Goal: Task Accomplishment & Management: Manage account settings

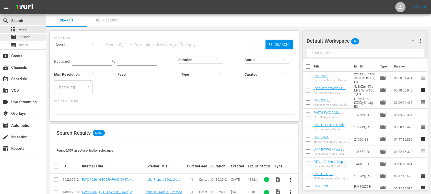
click at [24, 36] on span "Episode" at bounding box center [24, 36] width 11 height 5
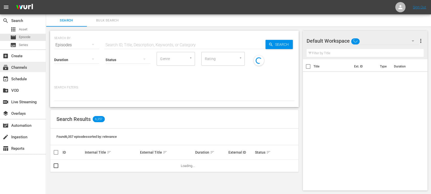
click at [30, 67] on div "subscriptions Channels" at bounding box center [23, 67] width 46 height 10
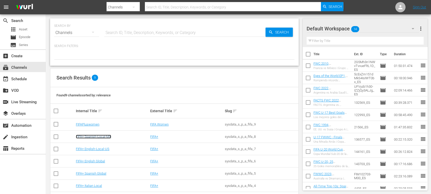
click at [100, 136] on link "FIFA+ Spanish-Local-MX" at bounding box center [93, 137] width 35 height 4
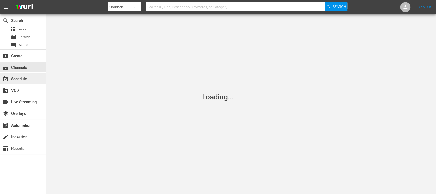
click at [27, 80] on div "event_available Schedule" at bounding box center [14, 78] width 29 height 5
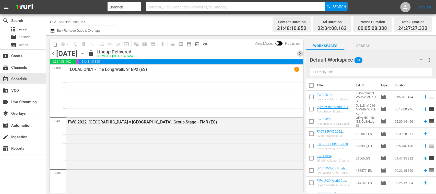
click at [301, 51] on span "chevron_right" at bounding box center [300, 53] width 6 height 6
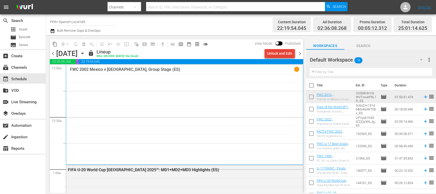
click at [282, 53] on div "Unlock and Edit" at bounding box center [279, 53] width 25 height 9
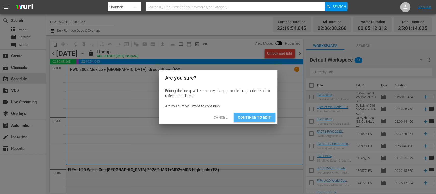
click at [258, 118] on span "Continue to Edit" at bounding box center [254, 117] width 33 height 6
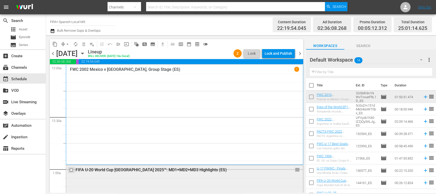
click at [69, 170] on input "checkbox" at bounding box center [71, 170] width 5 height 4
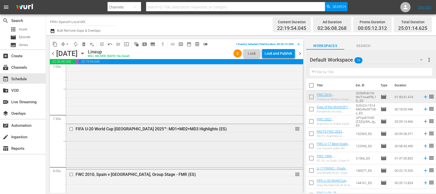
click at [72, 128] on input "checkbox" at bounding box center [71, 129] width 5 height 4
click at [72, 129] on input "checkbox" at bounding box center [71, 129] width 5 height 4
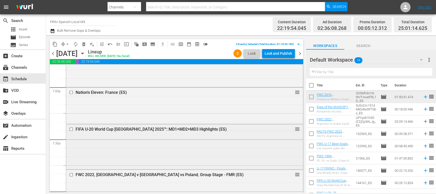
click at [73, 128] on input "checkbox" at bounding box center [71, 129] width 5 height 4
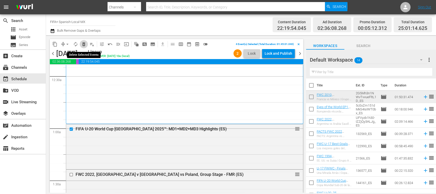
click at [83, 43] on span "delete_forever_outlined" at bounding box center [83, 44] width 5 height 5
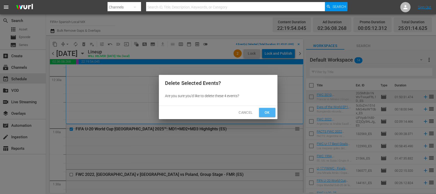
click at [269, 112] on span "Ok" at bounding box center [267, 112] width 8 height 6
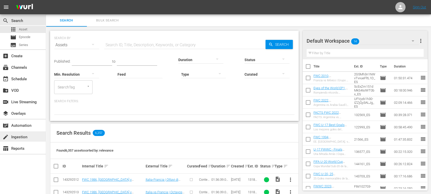
click at [27, 138] on div "create Ingestion" at bounding box center [14, 136] width 29 height 5
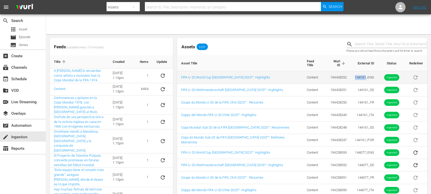
drag, startPoint x: 349, startPoint y: 76, endPoint x: 361, endPoint y: 76, distance: 12.5
click at [361, 76] on td "144161_ENG" at bounding box center [364, 77] width 27 height 13
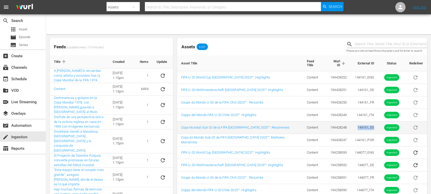
drag, startPoint x: 355, startPoint y: 126, endPoint x: 370, endPoint y: 125, distance: 14.8
click at [370, 125] on td "144161_ES" at bounding box center [364, 127] width 27 height 13
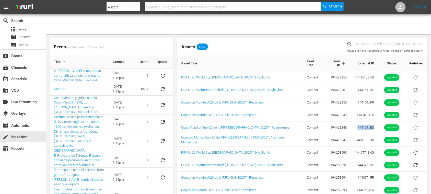
copy td "144161_ES"
click at [33, 38] on div "movie Episode" at bounding box center [23, 37] width 46 height 7
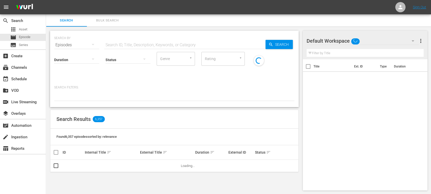
click at [124, 46] on input "text" at bounding box center [184, 45] width 161 height 12
paste input "144161_ES"
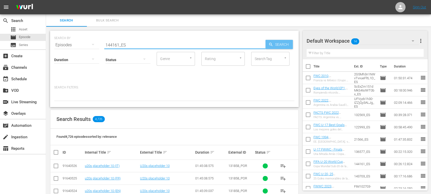
click at [290, 45] on span "Search" at bounding box center [283, 44] width 20 height 9
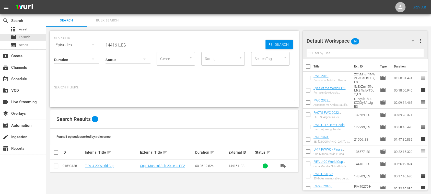
click at [422, 46] on button "more_vert" at bounding box center [420, 41] width 6 height 12
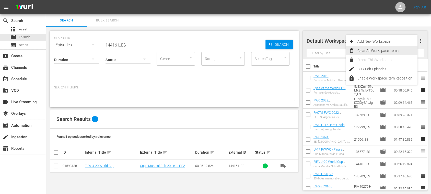
click at [394, 53] on div "Clear All Workspace Items" at bounding box center [387, 50] width 60 height 9
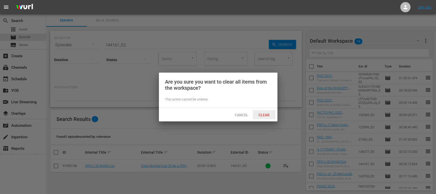
drag, startPoint x: 269, startPoint y: 114, endPoint x: 282, endPoint y: 145, distance: 33.9
click at [269, 114] on span "Clear" at bounding box center [263, 115] width 19 height 4
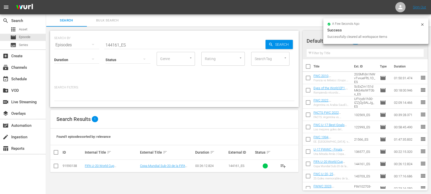
click at [284, 165] on span "playlist_add" at bounding box center [283, 166] width 6 height 6
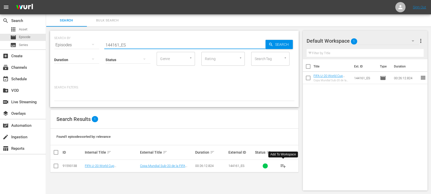
drag, startPoint x: 111, startPoint y: 43, endPoint x: 68, endPoint y: 43, distance: 43.4
click at [68, 43] on div "SEARCH BY Search By Episodes Search ID, Title, Description, Keywords, or Catego…" at bounding box center [174, 42] width 240 height 18
paste input "Ukraine vs Spain"
click at [266, 45] on div "Search" at bounding box center [278, 44] width 27 height 9
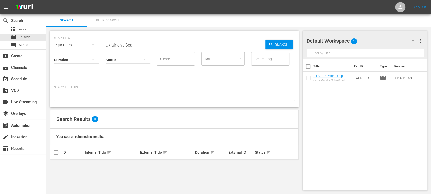
click at [123, 44] on input "Ukraine vs Spain" at bounding box center [184, 45] width 161 height 12
type input "Ukraine v Spain"
click at [27, 37] on span "Episode" at bounding box center [24, 36] width 11 height 5
click at [27, 65] on div "subscriptions Channels" at bounding box center [14, 66] width 29 height 5
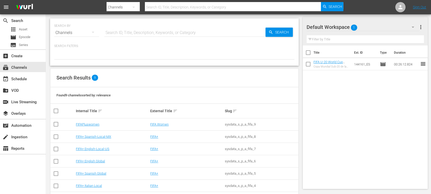
scroll to position [44, 0]
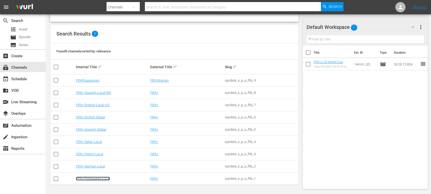
click at [104, 178] on link "FIFA+ Portuguese Local" at bounding box center [93, 179] width 34 height 4
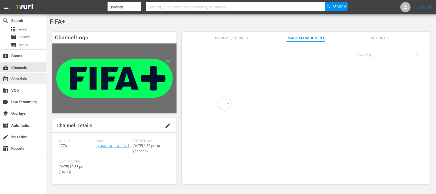
click at [25, 79] on div "event_available Schedule" at bounding box center [14, 78] width 29 height 5
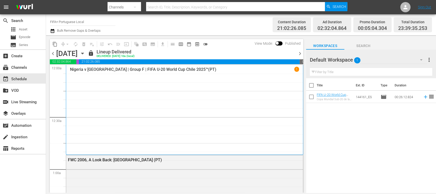
click at [300, 54] on span "chevron_right" at bounding box center [300, 53] width 6 height 6
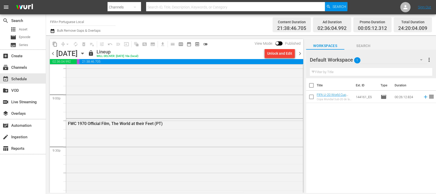
scroll to position [2163, 0]
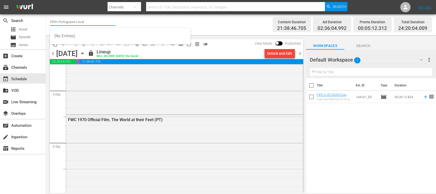
drag, startPoint x: 67, startPoint y: 22, endPoint x: 106, endPoint y: 20, distance: 39.4
click at [106, 20] on input "FIFA+ Portuguese Local" at bounding box center [82, 22] width 65 height 12
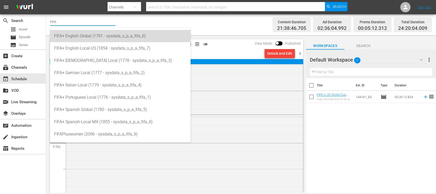
click at [91, 37] on div "FIFA+ English Global (1781 - sysdata_s_p_a_fifa_6)" at bounding box center [120, 36] width 132 height 12
type input "FIFA+ English Global (1781 - sysdata_s_p_a_fifa_6)"
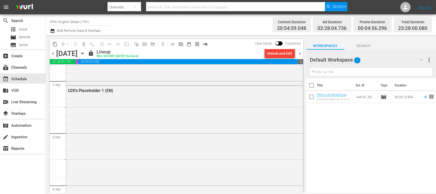
scroll to position [1997, 0]
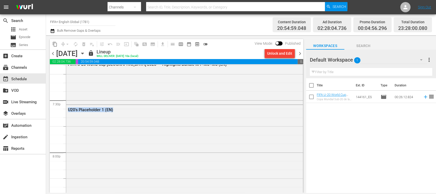
drag, startPoint x: 116, startPoint y: 108, endPoint x: 66, endPoint y: 108, distance: 50.3
copy div "FWWC 2023, Colombia v Jamaica (EN) FWC 2022, England v France (EN) FWC 2022, En…"
click at [355, 141] on div "Title Ext. ID Type Duration FIFA U-20 World Cup Chile 2025™ - Highlights Bundle…" at bounding box center [371, 135] width 130 height 115
drag, startPoint x: 114, startPoint y: 111, endPoint x: 69, endPoint y: 112, distance: 45.5
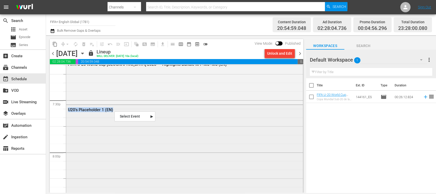
click at [69, 112] on div "U20's Placeholder 1 (EN)" at bounding box center [184, 109] width 237 height 9
copy div "U20's Placeholder 1 (EN)"
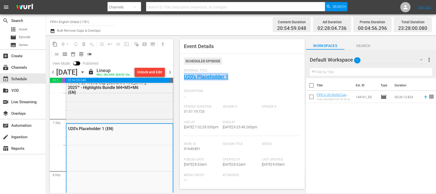
drag, startPoint x: 230, startPoint y: 80, endPoint x: 182, endPoint y: 80, distance: 47.5
click at [182, 80] on div "Event Details Scheduled Episode External Title U20's Placeholder 1 Description:…" at bounding box center [242, 114] width 125 height 150
copy link "U20's Placeholder 1"
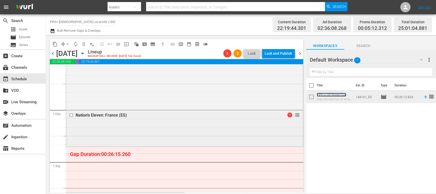
scroll to position [2026, 0]
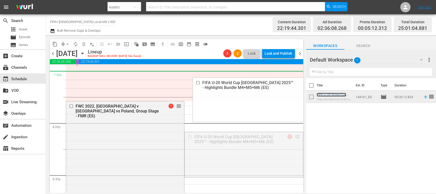
drag, startPoint x: 291, startPoint y: 136, endPoint x: 240, endPoint y: 75, distance: 79.8
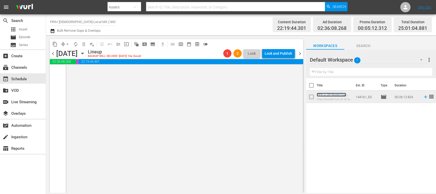
scroll to position [2556, 0]
click at [68, 44] on span "arrow_drop_down" at bounding box center [67, 44] width 5 height 5
click at [78, 69] on li "Align to End of Previous Day" at bounding box center [68, 71] width 54 height 8
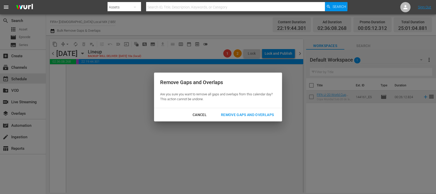
click at [254, 114] on div "Remove Gaps and Overlaps" at bounding box center [247, 115] width 61 height 6
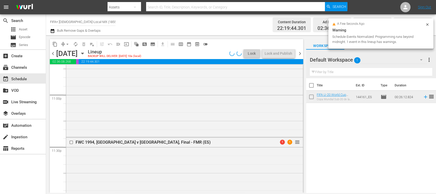
scroll to position [2376, 0]
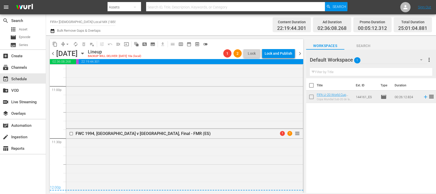
click at [300, 53] on span "chevron_right" at bounding box center [300, 53] width 6 height 6
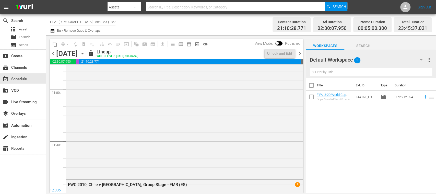
scroll to position [2358, 0]
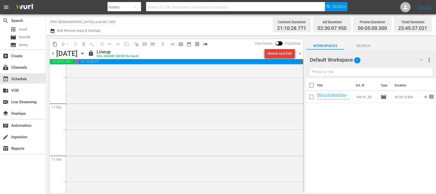
click at [284, 55] on div "Unlock and Edit" at bounding box center [279, 53] width 25 height 9
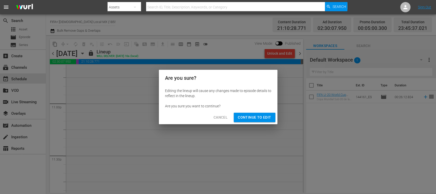
click at [265, 117] on span "Continue to Edit" at bounding box center [254, 117] width 33 height 6
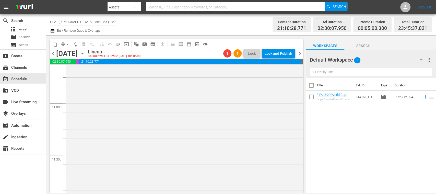
scroll to position [665, 0]
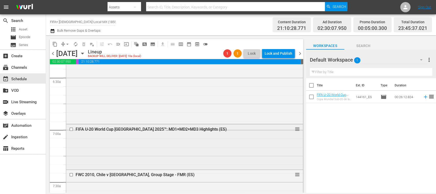
click at [71, 128] on input "checkbox" at bounding box center [71, 129] width 5 height 4
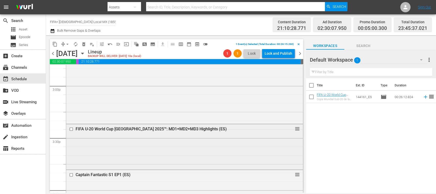
click at [71, 128] on input "checkbox" at bounding box center [71, 129] width 5 height 4
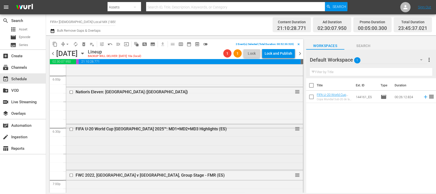
click at [71, 128] on input "checkbox" at bounding box center [71, 129] width 5 height 4
click at [83, 44] on span "delete_forever_outlined" at bounding box center [83, 44] width 5 height 5
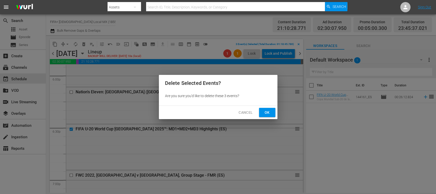
click at [269, 109] on span "Ok" at bounding box center [267, 112] width 8 height 6
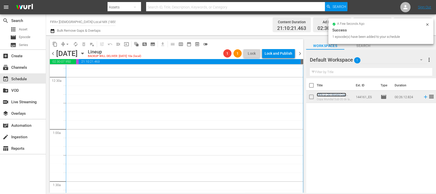
scroll to position [0, 0]
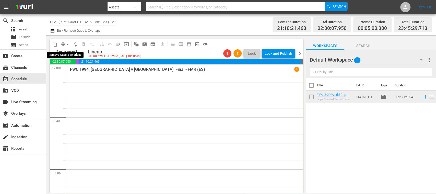
click at [68, 44] on span "arrow_drop_down" at bounding box center [67, 44] width 5 height 5
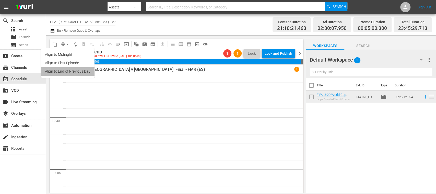
click at [76, 70] on li "Align to End of Previous Day" at bounding box center [68, 71] width 54 height 8
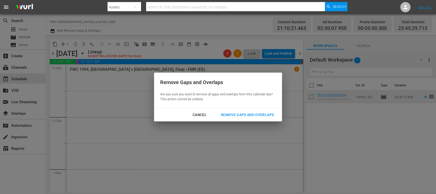
click at [255, 114] on div "Remove Gaps and Overlaps" at bounding box center [247, 115] width 61 height 6
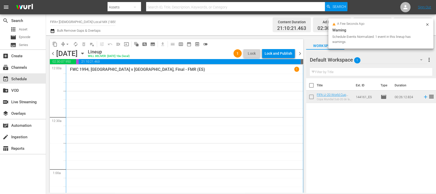
click at [53, 54] on span "chevron_left" at bounding box center [53, 53] width 6 height 6
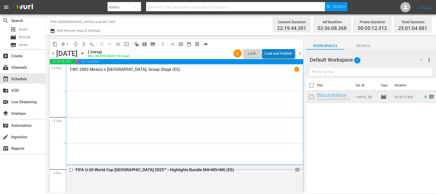
click at [291, 53] on div "Lock and Publish" at bounding box center [279, 53] width 28 height 9
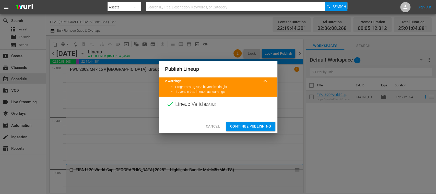
click at [259, 124] on span "Continue Publishing" at bounding box center [250, 126] width 41 height 6
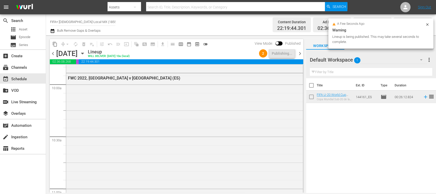
scroll to position [1284, 0]
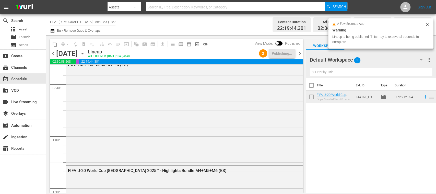
click at [302, 53] on span "chevron_right" at bounding box center [300, 53] width 6 height 6
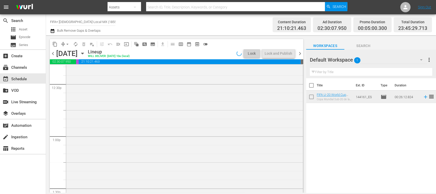
scroll to position [1231, 0]
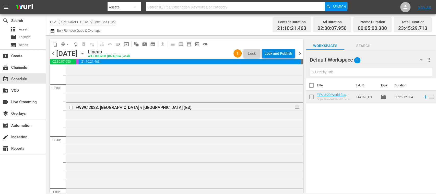
click at [287, 54] on div "Lock and Publish" at bounding box center [279, 53] width 28 height 9
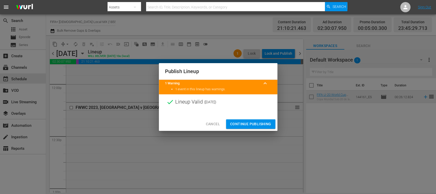
click at [266, 123] on span "Continue Publishing" at bounding box center [250, 124] width 41 height 6
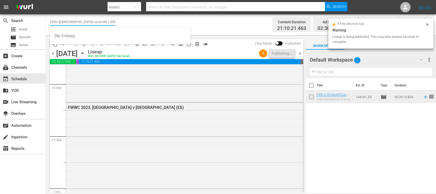
click at [114, 22] on input "FIFA+ Spanish-Local-MX (1855)" at bounding box center [82, 22] width 65 height 12
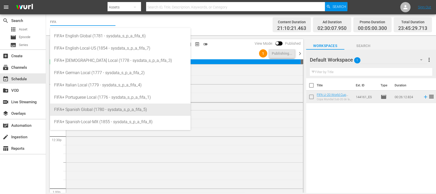
click at [113, 105] on div "FIFA+ Spanish Global (1780 - sysdata_s_p_a_fifa_5)" at bounding box center [120, 109] width 132 height 12
type input "FIFA+ Spanish Global (1780 - sysdata_s_p_a_fifa_5)"
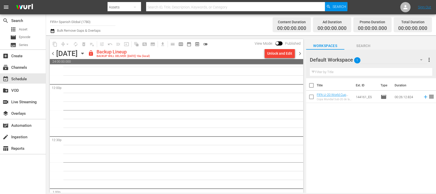
scroll to position [1275, 0]
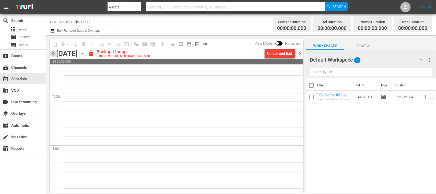
click at [54, 54] on span "chevron_left" at bounding box center [53, 53] width 6 height 6
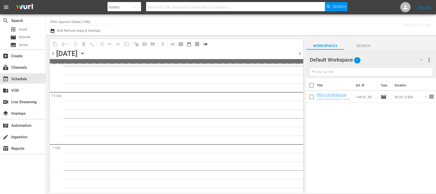
scroll to position [1284, 0]
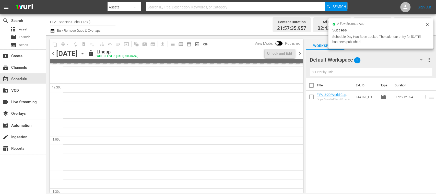
click at [54, 54] on span "chevron_left" at bounding box center [53, 53] width 6 height 6
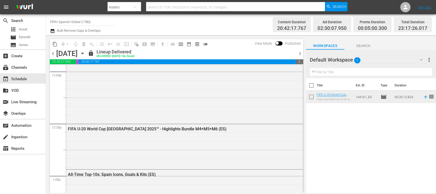
scroll to position [1857, 0]
click at [299, 53] on span "chevron_right" at bounding box center [300, 53] width 6 height 6
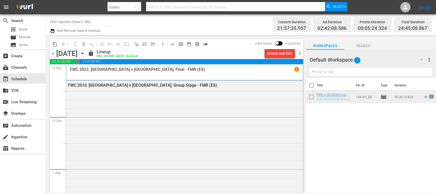
click at [52, 55] on span "chevron_left" at bounding box center [53, 53] width 6 height 6
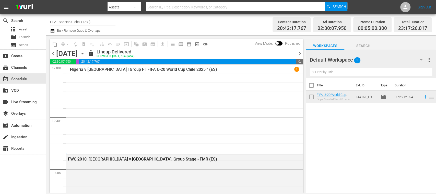
click at [300, 54] on span "chevron_right" at bounding box center [300, 53] width 6 height 6
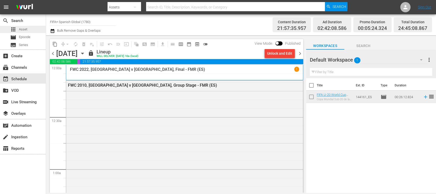
click at [27, 32] on span "Asset" at bounding box center [23, 29] width 8 height 5
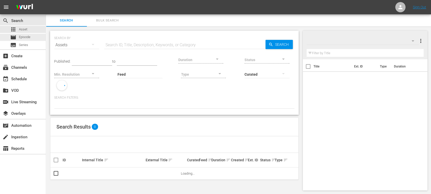
click at [27, 34] on div "movie Episode" at bounding box center [20, 37] width 20 height 7
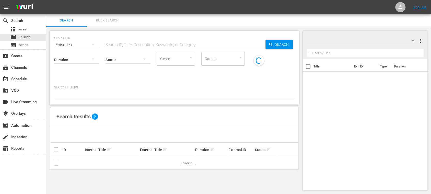
click at [143, 43] on input "text" at bounding box center [184, 45] width 161 height 12
paste input "FWWC 2023, Colombia v Jamaica (EN) FWC 2022, England v France (EN) FWC 2022, En…"
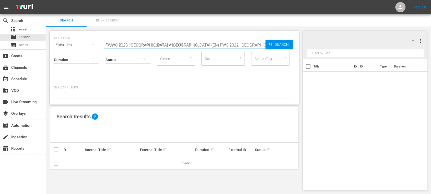
scroll to position [0, 250]
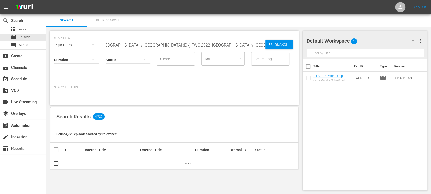
drag, startPoint x: 104, startPoint y: 43, endPoint x: 436, endPoint y: 65, distance: 332.3
click at [431, 65] on html "menu Sign Out search Search apps Asset movie Episode subtitles Series add_box C…" at bounding box center [215, 97] width 431 height 194
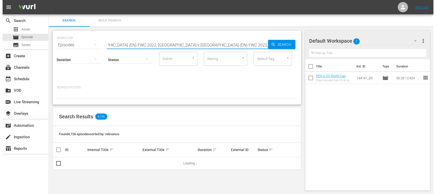
scroll to position [0, 84]
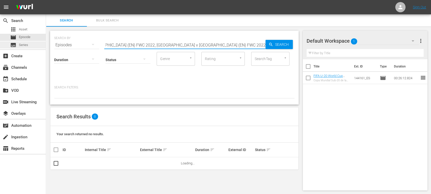
type input "FWWC 2023, Colombia v Jamaica (EN) FWC 2022, England v France (EN) FWC 2022, En…"
click at [21, 43] on span "Series" at bounding box center [23, 44] width 9 height 5
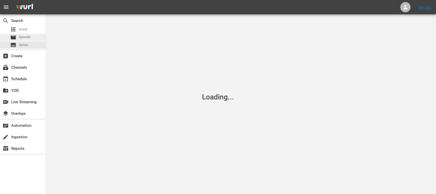
click at [24, 34] on div "movie Episode" at bounding box center [20, 37] width 20 height 7
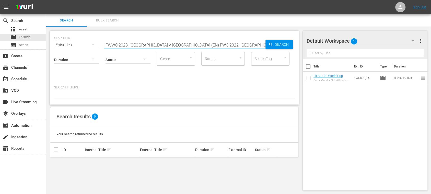
scroll to position [0, 84]
drag, startPoint x: 105, startPoint y: 44, endPoint x: 436, endPoint y: 76, distance: 331.8
click at [431, 78] on html "menu Sign Out search Search apps Asset movie Episode subtitles Series add_box C…" at bounding box center [215, 97] width 431 height 194
paste input "FWWC 2023, Colombia v Jamaica (EN) FWC 2022, England v France (EN) FWC 2022, En…"
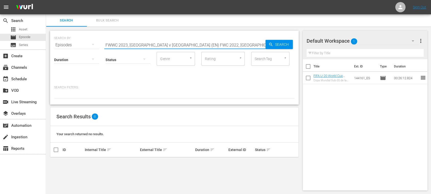
scroll to position [0, 250]
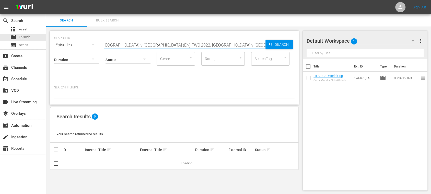
drag, startPoint x: 106, startPoint y: 44, endPoint x: 436, endPoint y: 56, distance: 330.2
click at [431, 56] on html "menu Sign Out search Search apps Asset movie Episode subtitles Series add_box C…" at bounding box center [215, 97] width 431 height 194
type input "FWWC 2023, Colombia v Jamaica (EN) FWC 2022, England v France (EN) FWC 2022, En…"
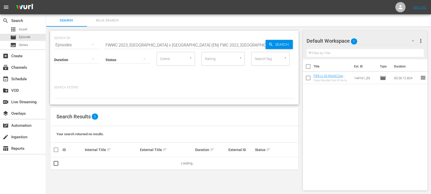
click at [105, 44] on div "SEARCH BY Search By Episodes Search ID, Title, Description, Keywords, or Catego…" at bounding box center [174, 42] width 240 height 18
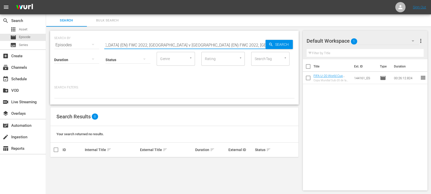
drag, startPoint x: 105, startPoint y: 45, endPoint x: 436, endPoint y: 50, distance: 331.1
click at [431, 50] on html "menu Sign Out search Search apps Asset movie Episode subtitles Series add_box C…" at bounding box center [215, 97] width 431 height 194
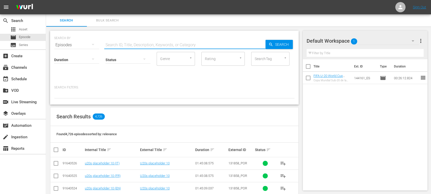
paste input "FWWC 2023, Colombia v Jamaica (EN) FWC 2022, England v France (EN) FWC 2022, En…"
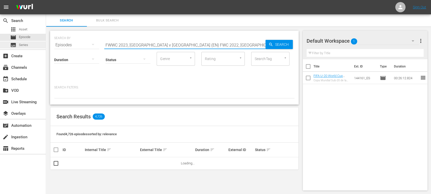
drag, startPoint x: 108, startPoint y: 43, endPoint x: 42, endPoint y: 41, distance: 66.4
click at [46, 0] on div "search Search apps Asset movie Episode subtitles Series add_box Create subscrip…" at bounding box center [238, 0] width 385 height 0
drag, startPoint x: 113, startPoint y: 43, endPoint x: 366, endPoint y: 61, distance: 254.1
click at [379, 61] on div "Search Bulk Search SEARCH BY Search By Episodes Search ID, Title, Description, …" at bounding box center [238, 104] width 385 height 180
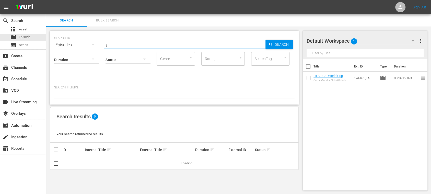
type input "s"
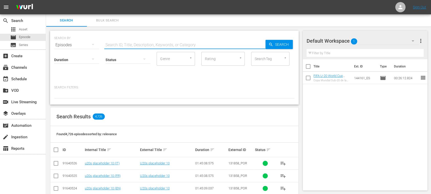
paste input "U20's Placeholder 1"
type input "U20's Placeholder 1"
click at [276, 46] on span "Search" at bounding box center [283, 44] width 20 height 9
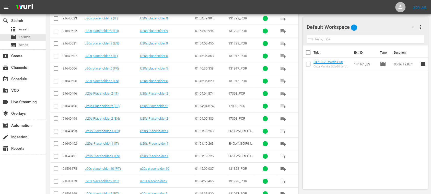
scroll to position [196, 0]
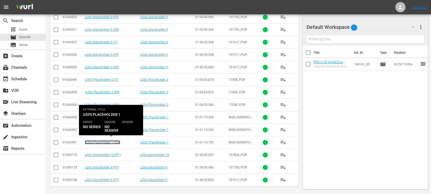
click at [111, 141] on link "U20's Placeholder 1 (EN)" at bounding box center [102, 142] width 35 height 4
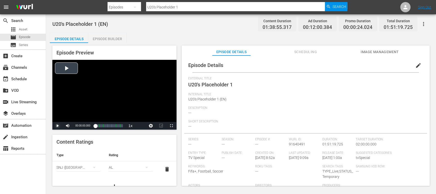
click at [57, 126] on span "Video Player" at bounding box center [57, 126] width 0 height 0
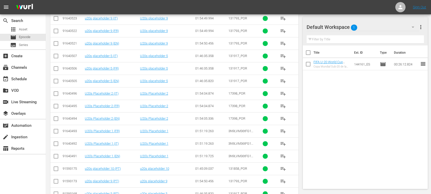
scroll to position [196, 0]
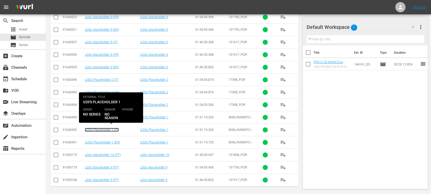
click at [112, 128] on link "U20's Placeholder 1 (IT)" at bounding box center [102, 130] width 34 height 4
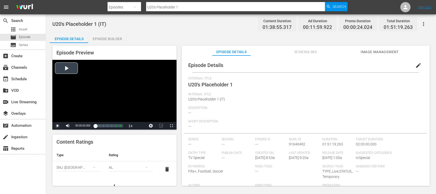
click at [57, 126] on span "Video Player" at bounding box center [57, 126] width 0 height 0
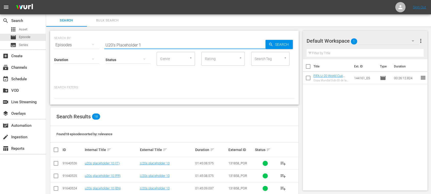
drag, startPoint x: 148, startPoint y: 43, endPoint x: 54, endPoint y: 42, distance: 93.8
click at [54, 42] on div "SEARCH BY Search By Episodes Search ID, Title, Description, Keywords, or Catego…" at bounding box center [174, 68] width 249 height 74
paste input "YmVL2wilyUGPiySM4DtXag"
type input "YmVL2wilyUGPiySM4DtXag"
click at [283, 44] on span "Search" at bounding box center [283, 44] width 20 height 9
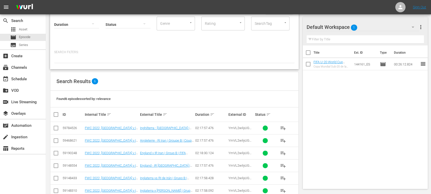
scroll to position [47, 0]
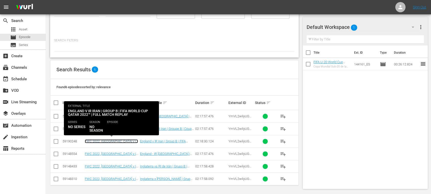
click at [128, 141] on link "FWC 2022, England v IR Iran (EN)" at bounding box center [111, 143] width 53 height 8
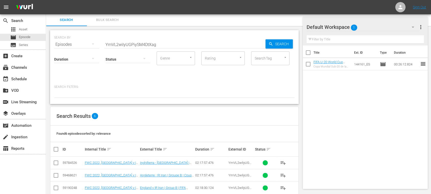
scroll to position [47, 0]
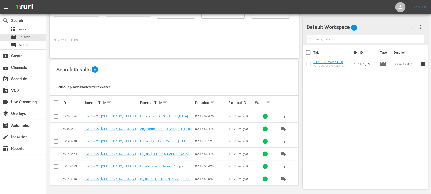
click at [56, 141] on input "checkbox" at bounding box center [56, 142] width 6 height 6
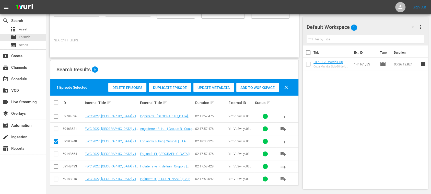
click at [170, 88] on span "Duplicate Episode" at bounding box center [170, 88] width 42 height 4
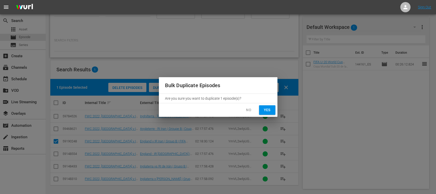
click at [267, 110] on span "Yes" at bounding box center [267, 110] width 8 height 6
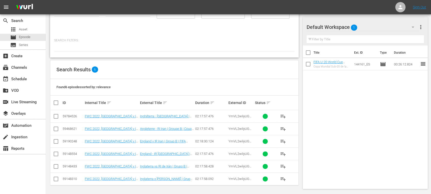
click at [56, 141] on input "checkbox" at bounding box center [56, 142] width 6 height 6
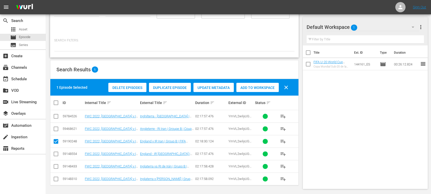
click at [172, 87] on span "Duplicate Episode" at bounding box center [170, 88] width 42 height 4
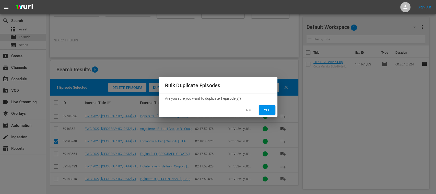
click at [267, 111] on span "Yes" at bounding box center [267, 110] width 8 height 6
checkbox input "false"
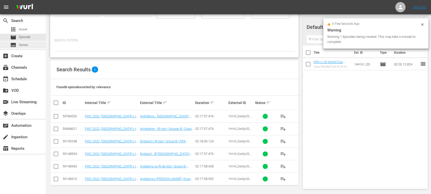
click at [24, 45] on span "Series" at bounding box center [23, 44] width 9 height 5
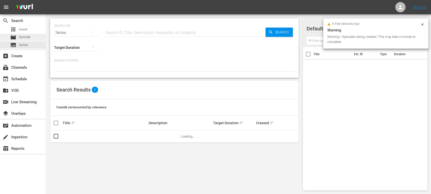
click at [26, 37] on span "Episode" at bounding box center [24, 36] width 11 height 5
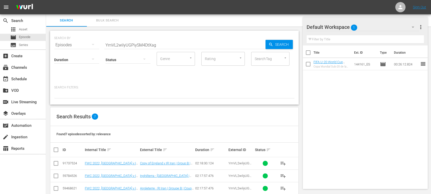
scroll to position [59, 0]
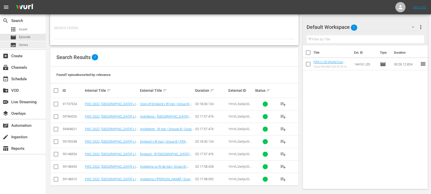
click at [29, 44] on div "subtitles Series" at bounding box center [23, 44] width 46 height 7
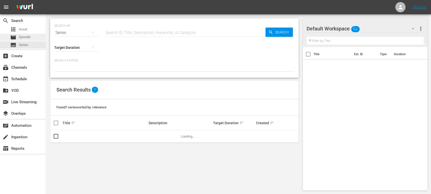
click at [28, 37] on span "Episode" at bounding box center [24, 36] width 11 height 5
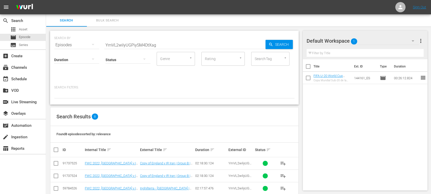
scroll to position [72, 0]
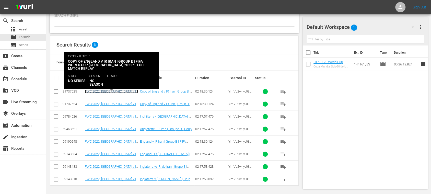
click at [120, 91] on link "FWC 2022, England v IR Iran (EN)" at bounding box center [111, 93] width 53 height 8
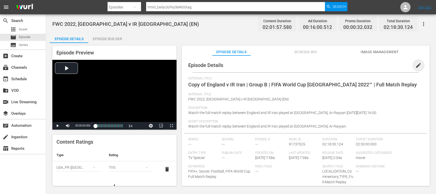
click at [416, 66] on span "edit" at bounding box center [418, 65] width 6 height 6
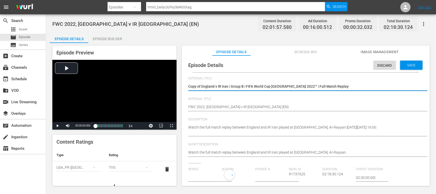
type input "No Series"
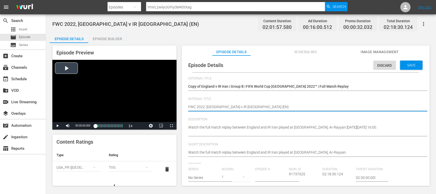
drag, startPoint x: 249, startPoint y: 107, endPoint x: 176, endPoint y: 106, distance: 72.8
paste textarea "Ukraine v Spain | Round of 16 | FIFA U-20 World Cup Chile 2025™"
type textarea "Ukraine v Spain | Round of 16 | FIFA U-20 World Cup Chile 2025™"
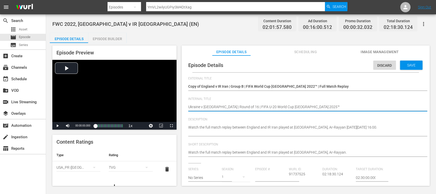
type textarea "Ukraine v Spain | Round of 16 | FIFA U-20 World Cup Chile 2025™ ("
type textarea "Ukraine v Spain | Round of 16 | FIFA U-20 World Cup Chile 2025™ (E"
type textarea "Ukraine v Spain | Round of 16 | FIFA U-20 World Cup Chile 2025™ (ES"
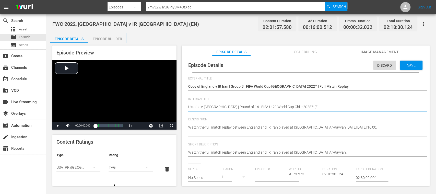
type textarea "Ukraine v Spain | Round of 16 | FIFA U-20 World Cup Chile 2025™ (ES"
type textarea "Ukraine v [GEOGRAPHIC_DATA] | Round of 16 | FIFA U-20 World Cup Chile 2025™ (ES)"
click at [413, 64] on span "Save" at bounding box center [411, 65] width 17 height 4
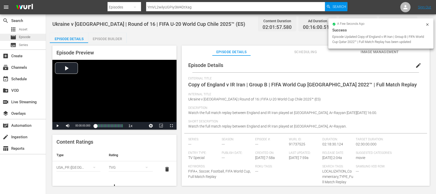
click at [28, 36] on span "Episode" at bounding box center [24, 36] width 11 height 5
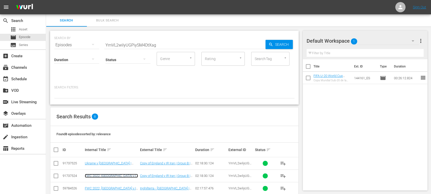
click at [129, 175] on link "FWC 2022, England v IR Iran (EN)" at bounding box center [111, 178] width 53 height 8
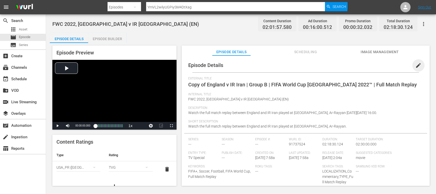
click at [415, 67] on span "edit" at bounding box center [418, 65] width 6 height 6
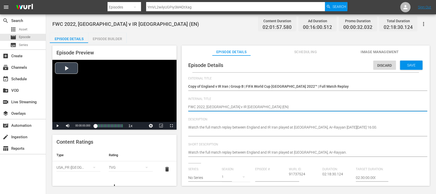
drag, startPoint x: 189, startPoint y: 107, endPoint x: 139, endPoint y: 107, distance: 49.3
paste textarea "Ukraine v Spain | Round of 16 | FIFA U-20 World Cup Chile 2025™"
type textarea "Ukraine v Spain | Round of 16 | FIFA U-20 World Cup Chile 2025™"
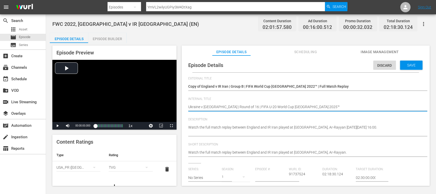
type textarea "Ukraine v Spain | Round of 16 | FIFA U-20 World Cup Chile 2025™"
type textarea "Ukraine v Spain | Round of 16 | FIFA U-20 World Cup Chile 2025™ ("
type textarea "Ukraine v Spain | Round of 16 | FIFA U-20 World Cup Chile 2025™ (D"
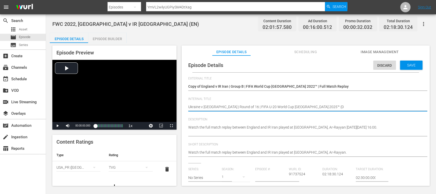
type textarea "Ukraine v Spain | Round of 16 | FIFA U-20 World Cup Chile 2025™ (DE"
type textarea "Ukraine v [GEOGRAPHIC_DATA] | Round of 16 | FIFA U-20 World Cup [GEOGRAPHIC_DAT…"
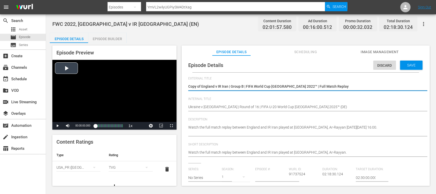
drag, startPoint x: 198, startPoint y: 81, endPoint x: 119, endPoint y: 82, distance: 79.2
paste textarea "Seht Euch das Spiel zwischen Ukraine und Spanien an. Estadio Elías Figueroa Bra…"
type textarea "Seht Euch das Spiel zwischen Ukraine und Spanien an. Estadio Elías Figueroa Bra…"
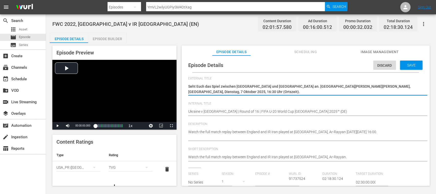
type textarea "Seht Euch das Spiel zwischen Ukraine und Spanien an. Estadio Elías Figueroa Bra…"
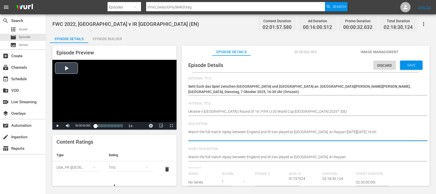
drag, startPoint x: 169, startPoint y: 130, endPoint x: 157, endPoint y: 122, distance: 14.6
paste textarea "Seht Euch das Spiel zwischen Ukraine und Spanien an. Estadio Elías Figueroa Bra…"
type textarea "Seht Euch das Spiel zwischen Ukraine und Spanien an. Estadio Elías Figueroa Bra…"
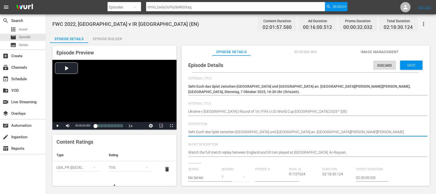
type textarea "Seht Euch das Spiel zwischen Ukraine und Spanien an. Estadio Elías Figueroa Bra…"
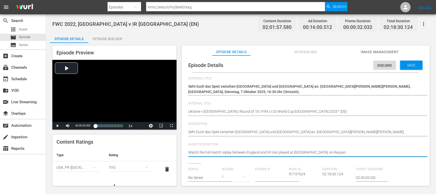
drag, startPoint x: 221, startPoint y: 141, endPoint x: 123, endPoint y: 139, distance: 97.8
paste textarea "Seht Euch das Spiel zwischen Ukraine und Spanien an. Estadio Elías Figueroa Bra…"
type textarea "Seht Euch das Spiel zwischen Ukraine und Spanien an. Estadio Elías Figueroa Bra…"
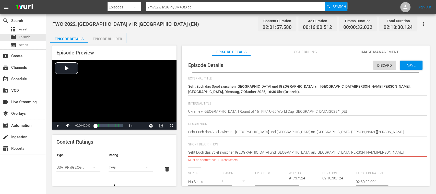
scroll to position [0, 6]
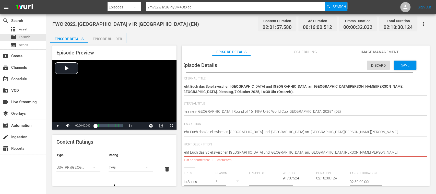
drag, startPoint x: 339, startPoint y: 154, endPoint x: 436, endPoint y: 156, distance: 96.6
click at [436, 156] on div "FWC 2022, England v IR Iran (EN) Content Duration 02:01:57.580 Ad Duration 00:1…" at bounding box center [241, 100] width 390 height 172
type textarea "Seht Euch das Spiel zwischen Ukraine und Spanien an. Estadio Elías Figueroa Bra…"
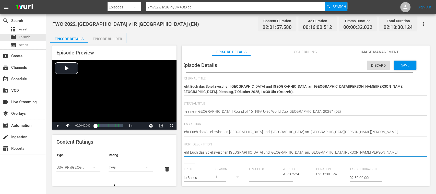
type textarea "Seht Euch das Spiel zwischen Ukraine und Spanien an. Estadio Elías Figueroa Bra…"
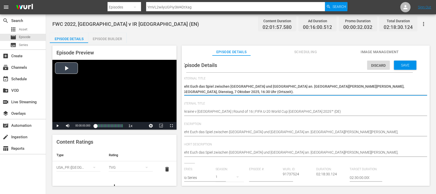
scroll to position [0, 0]
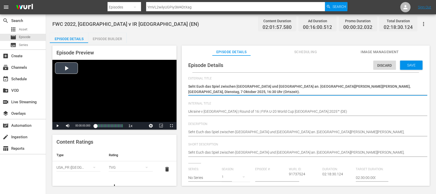
drag, startPoint x: 216, startPoint y: 92, endPoint x: 144, endPoint y: 68, distance: 76.0
paste textarea "Ukraine - [GEOGRAPHIC_DATA] | Achtelfinale | FIFA U-20-Weltmeisterschaft [GEOGR…"
type textarea "Ukraine - [GEOGRAPHIC_DATA] | Achtelfinale | FIFA U-20-Weltmeisterschaft [GEOGR…"
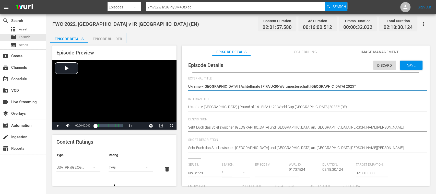
scroll to position [91, 0]
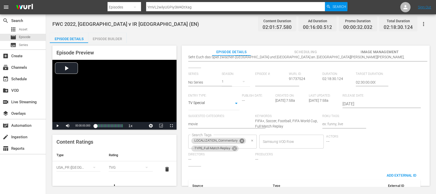
click at [242, 142] on icon at bounding box center [242, 140] width 5 height 5
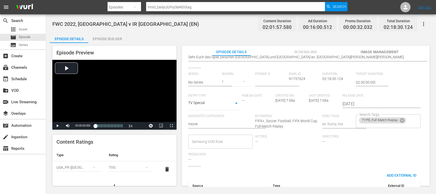
type textarea "Ukraine - [GEOGRAPHIC_DATA] | Achtelfinale | FIFA U-20-Weltmeisterschaft [GEOGR…"
click at [396, 138] on div "Series: No Series Season: 1 Episode #: Wurl ID: 91737524 Duration: 02:18:30.124…" at bounding box center [305, 119] width 235 height 94
click at [164, 169] on span "delete" at bounding box center [167, 169] width 6 height 6
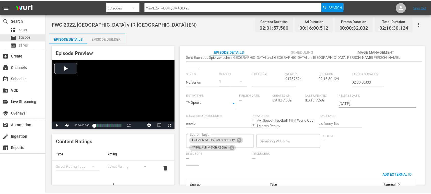
scroll to position [0, 0]
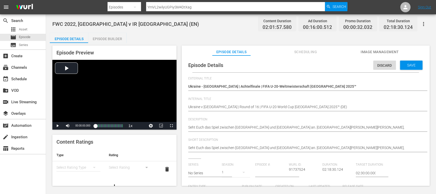
click at [413, 68] on div "Save" at bounding box center [411, 65] width 22 height 9
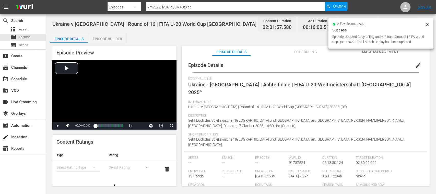
click at [111, 39] on div "Episode Builder" at bounding box center [107, 39] width 38 height 12
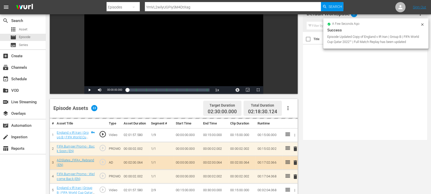
scroll to position [91, 0]
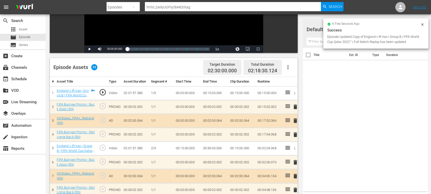
click at [290, 69] on icon "button" at bounding box center [288, 67] width 6 height 6
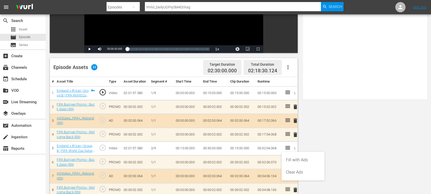
scroll to position [0, 0]
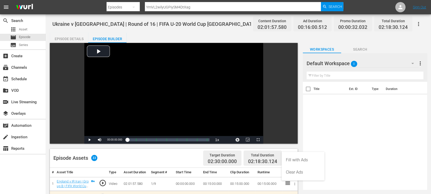
click at [76, 37] on div "Episode Details" at bounding box center [69, 39] width 38 height 12
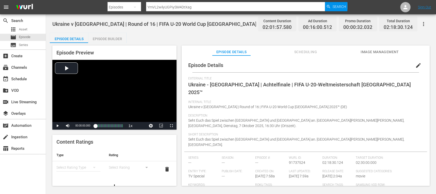
click at [370, 52] on span "Image Management" at bounding box center [380, 52] width 38 height 6
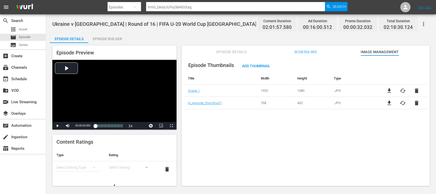
click at [416, 103] on span "delete" at bounding box center [416, 103] width 6 height 6
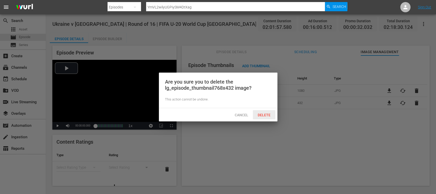
click at [265, 113] on span "Delete" at bounding box center [264, 115] width 21 height 4
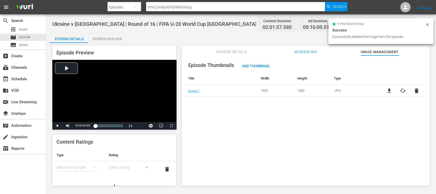
click at [402, 91] on span "cached" at bounding box center [403, 91] width 6 height 6
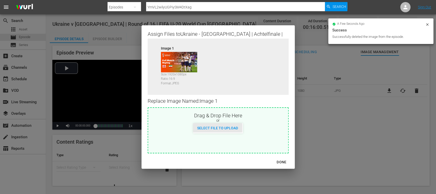
click at [226, 129] on span "Select File to Upload" at bounding box center [217, 128] width 49 height 4
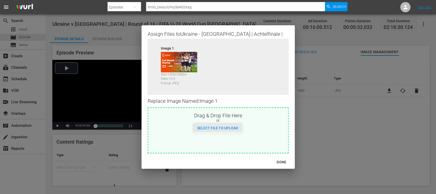
type input "C:\fakepath\UKR V ESP.avif"
click at [282, 160] on div "DONE" at bounding box center [282, 162] width 18 height 6
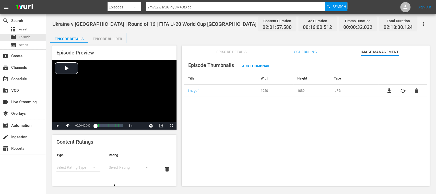
click at [401, 90] on span "cached" at bounding box center [403, 91] width 6 height 6
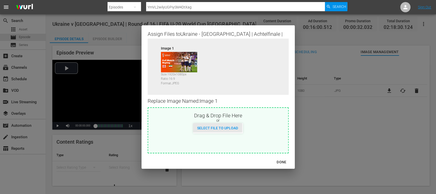
click at [231, 126] on span "Select File to Upload" at bounding box center [217, 128] width 49 height 4
click at [226, 128] on span "Select File to Upload" at bounding box center [217, 128] width 49 height 4
type input "C:\fakepath\UKR-V-ESP.jpg"
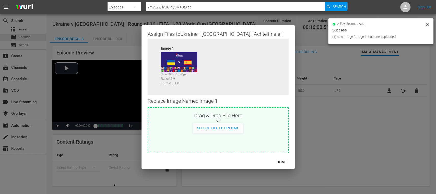
click at [283, 159] on div "DONE" at bounding box center [282, 162] width 18 height 6
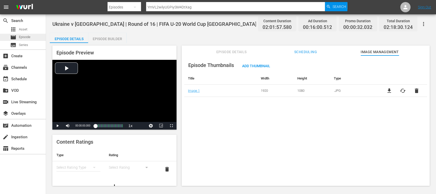
click at [29, 39] on span "Episode" at bounding box center [24, 36] width 11 height 5
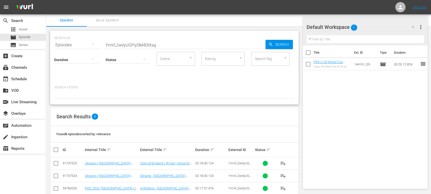
scroll to position [72, 0]
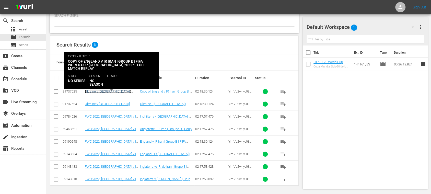
click at [124, 91] on link "Ukraine v [GEOGRAPHIC_DATA] | Round of 16 | FIFA U-20 World Cup Chile 2025™ (ES)" at bounding box center [109, 94] width 49 height 11
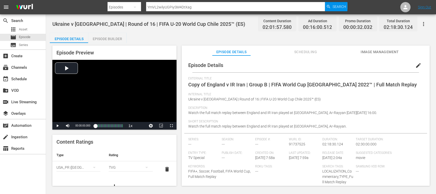
click at [415, 66] on span "edit" at bounding box center [418, 65] width 6 height 6
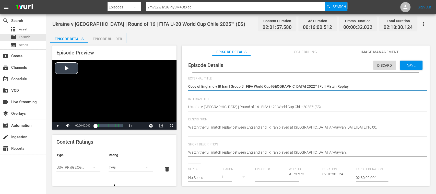
drag, startPoint x: 322, startPoint y: 85, endPoint x: 154, endPoint y: 86, distance: 168.6
click at [154, 86] on div "Episode Preview Video Player is loading. Play Video Play Mute Current Time 00:0…" at bounding box center [241, 116] width 382 height 147
paste textarea "Ucrania vs España | Octavos de final | Copa Mundial Sub-20 de la FIFA [GEOGRAPH…"
type textarea "Ucrania vs España | Octavos de final | Copa Mundial Sub-20 de la FIFA [GEOGRAPH…"
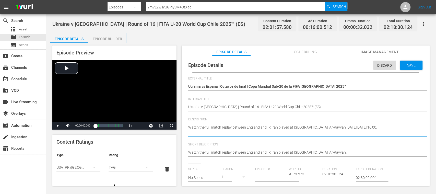
drag, startPoint x: 216, startPoint y: 131, endPoint x: 229, endPoint y: 123, distance: 15.0
paste textarea "Vea el partido entre Ucrania y España jugado en el Estadio Elías Figueroa Brand…"
type textarea "Vea el partido entre Ucrania y España jugado en el Estadio Elías Figueroa Brand…"
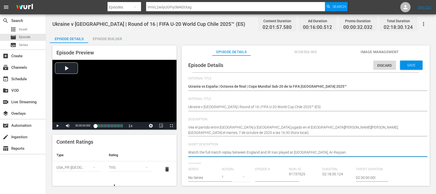
drag, startPoint x: 291, startPoint y: 151, endPoint x: 166, endPoint y: 147, distance: 125.2
paste textarea "Vea el partido entre Ucrania y España jugado en el Estadio Elías Figueroa Brand…"
type textarea "Vea el partido entre Ucrania y España jugado en el Estadio Elías Figueroa Brand…"
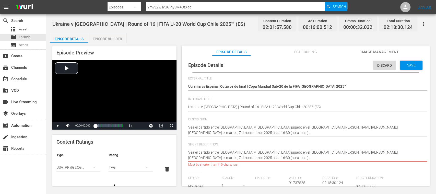
drag, startPoint x: 332, startPoint y: 152, endPoint x: 334, endPoint y: 160, distance: 8.9
click at [334, 160] on div "Watch the full match replay between England and IR Iran played at Khalifa Inter…" at bounding box center [304, 155] width 232 height 17
type textarea "Vea el partido entre Ucrania y España jugado en el Estadio Elías Figueroa Brand…"
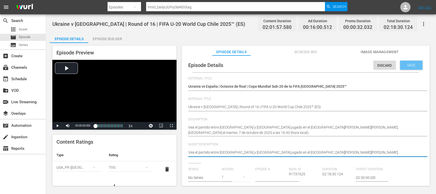
type textarea "Vea el partido entre Ucrania y España jugado en el Estadio Elías Figueroa Brand…"
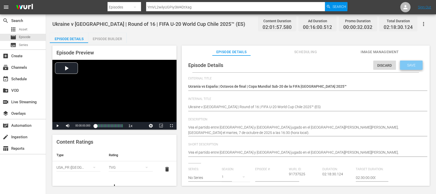
click at [413, 65] on span "Save" at bounding box center [411, 65] width 17 height 4
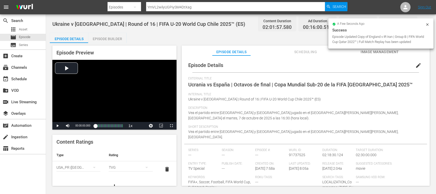
click at [95, 167] on icon "simple table" at bounding box center [94, 167] width 6 height 6
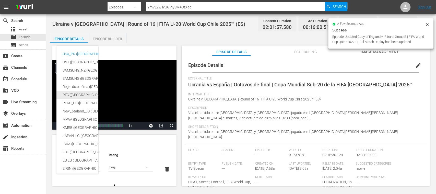
click at [75, 92] on div "RTC (Mexico)" at bounding box center [125, 95] width 125 height 8
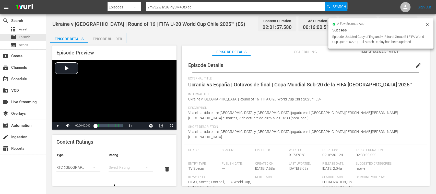
click at [116, 166] on div "simple table" at bounding box center [131, 167] width 44 height 14
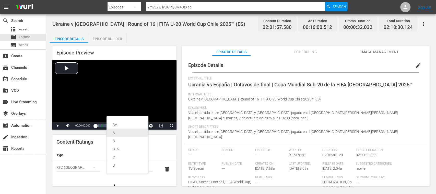
click at [118, 131] on div "A" at bounding box center [128, 132] width 30 height 8
click at [370, 53] on span "Image Management" at bounding box center [380, 52] width 38 height 6
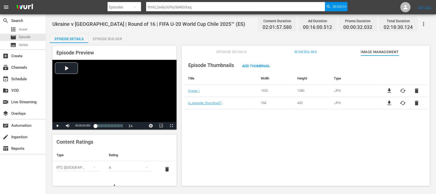
click at [414, 103] on span "delete" at bounding box center [416, 103] width 6 height 6
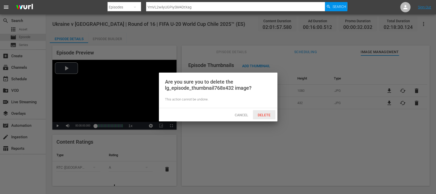
click at [259, 114] on span "Delete" at bounding box center [264, 115] width 21 height 4
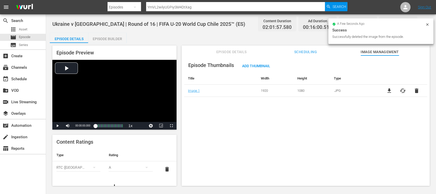
click at [401, 92] on span "cached" at bounding box center [403, 91] width 6 height 6
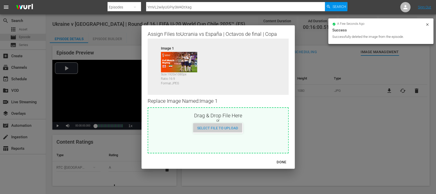
click at [235, 127] on span "Select File to Upload" at bounding box center [217, 128] width 49 height 4
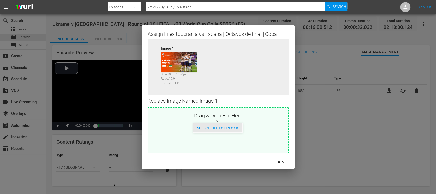
type input "C:\fakepath\UKR-V-ESP.jpg"
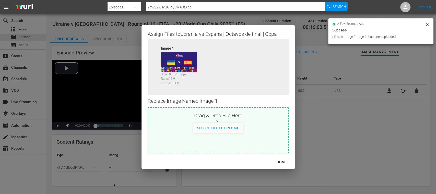
click at [285, 162] on div "DONE" at bounding box center [282, 162] width 18 height 6
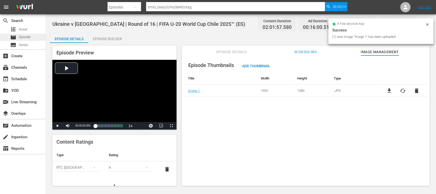
click at [26, 36] on span "Episode" at bounding box center [24, 36] width 11 height 5
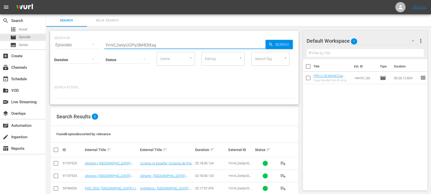
drag, startPoint x: 168, startPoint y: 45, endPoint x: 76, endPoint y: 45, distance: 91.4
click at [46, 0] on div "search Search apps Asset movie Episode subtitles Series add_box Create subscrip…" at bounding box center [238, 0] width 385 height 0
paste input "XCUDgpJEKESagnFJAitkF"
type input "XCUDgpJEKESagnFJAitkFg"
click at [280, 43] on span "Search" at bounding box center [283, 44] width 20 height 9
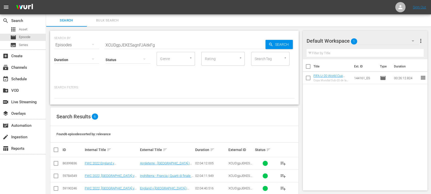
scroll to position [47, 0]
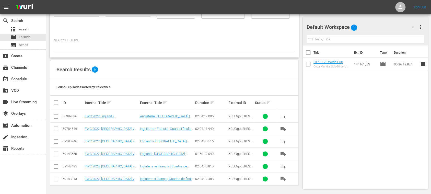
click at [55, 141] on input "checkbox" at bounding box center [56, 142] width 6 height 6
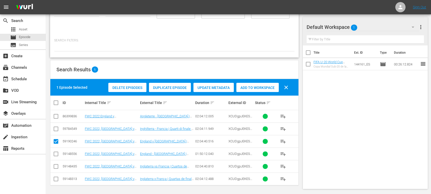
click at [169, 88] on span "Duplicate Episode" at bounding box center [170, 88] width 42 height 4
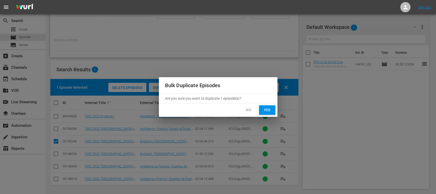
click at [266, 113] on button "Yes" at bounding box center [267, 109] width 16 height 9
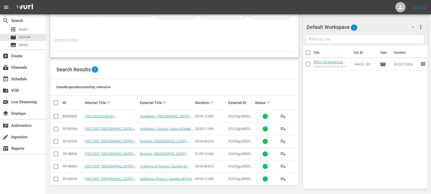
drag, startPoint x: 56, startPoint y: 142, endPoint x: 95, endPoint y: 136, distance: 39.2
click at [56, 141] on input "checkbox" at bounding box center [56, 142] width 6 height 6
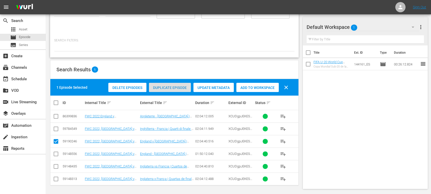
click at [167, 88] on span "Duplicate Episode" at bounding box center [170, 88] width 42 height 4
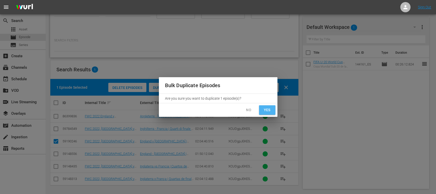
click at [268, 111] on span "Yes" at bounding box center [267, 110] width 8 height 6
checkbox input "false"
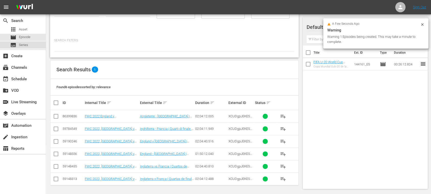
click at [26, 45] on span "Series" at bounding box center [23, 44] width 9 height 5
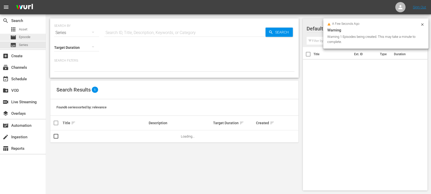
click at [28, 36] on span "Episode" at bounding box center [24, 36] width 11 height 5
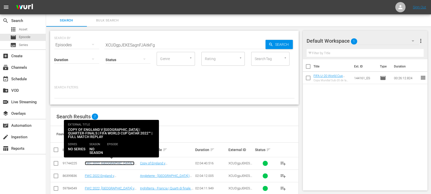
click at [108, 163] on link "FWC 2022, England v France (EN)" at bounding box center [110, 165] width 50 height 8
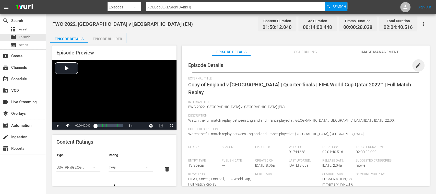
click at [415, 65] on span "edit" at bounding box center [418, 65] width 6 height 6
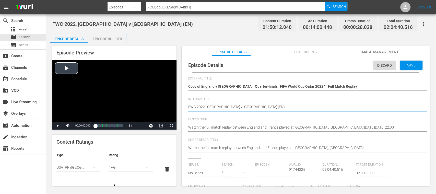
drag, startPoint x: 256, startPoint y: 106, endPoint x: 134, endPoint y: 102, distance: 122.7
paste textarea "Chile v Mexico | FIFA U-20 World Cup Chile 2025™"
type textarea "Chile v Mexico | FIFA U-20 World Cup Chile 2025™"
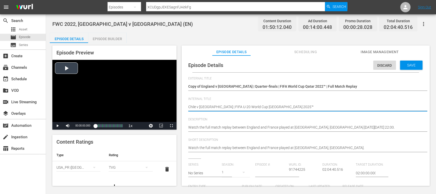
type textarea "Chile v Mexico | FIFA U-20 World Cup Chile 2025™ ("
type textarea "Chile v Mexico | FIFA U-20 World Cup Chile 2025™ (E"
type textarea "Chile v Mexico | FIFA U-20 World Cup Chile 2025™ (ES"
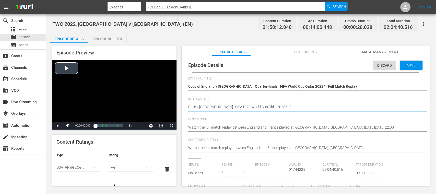
type textarea "Chile v Mexico | FIFA U-20 World Cup Chile 2025™ (ES"
type textarea "Chile v [GEOGRAPHIC_DATA] | FIFA U-20 World Cup Chile 2025™ ([GEOGRAPHIC_DATA])"
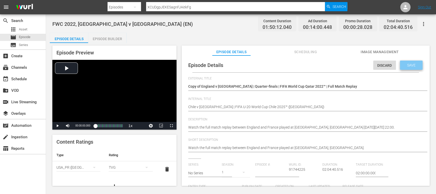
click at [411, 62] on div "Save" at bounding box center [411, 65] width 22 height 9
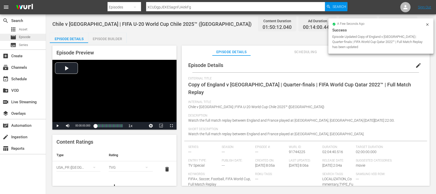
click at [26, 36] on span "Episode" at bounding box center [24, 36] width 11 height 5
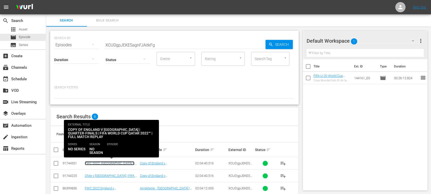
click at [122, 162] on link "FWC 2022, England v France (EN)" at bounding box center [110, 165] width 50 height 8
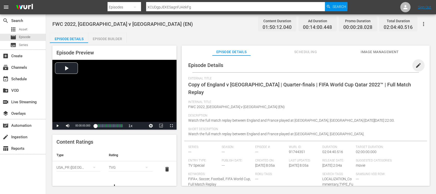
click at [417, 64] on span "edit" at bounding box center [418, 65] width 6 height 6
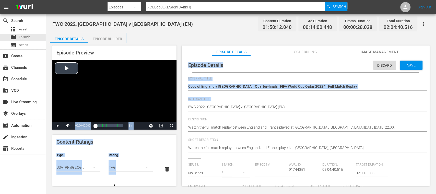
drag, startPoint x: 209, startPoint y: 104, endPoint x: 169, endPoint y: 103, distance: 40.4
click at [169, 103] on div "Episode Preview Video Player is loading. Play Video Play Mute Current Time 00:0…" at bounding box center [241, 116] width 382 height 147
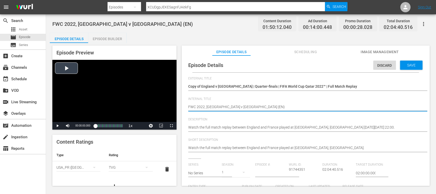
drag, startPoint x: 225, startPoint y: 108, endPoint x: 163, endPoint y: 108, distance: 61.6
click at [163, 108] on div "Episode Preview Video Player is loading. Play Video Play Mute Current Time 00:0…" at bounding box center [241, 116] width 382 height 147
paste textarea "Chile v Mexico | FIFA U-20 World Cup Chile 2025™"
type textarea "Chile v Mexico | FIFA U-20 World Cup Chile 2025™"
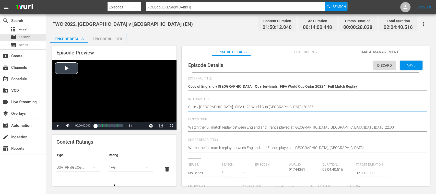
type textarea "Chile v Mexico | FIFA U-20 World Cup Chile 2025™"
type textarea "Chile v Mexico | FIFA U-20 World Cup Chile 2025™ ("
type textarea "Chile v Mexico | FIFA U-20 World Cup Chile 2025™ (D"
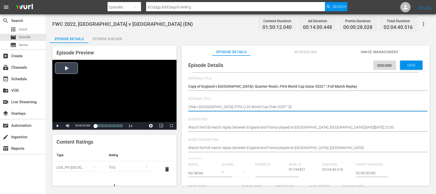
type textarea "Chile v Mexico | FIFA U-20 World Cup Chile 2025™ (DE"
type textarea "Chile v [GEOGRAPHIC_DATA] | FIFA U-20 World Cup Chile 2025™ (DE)"
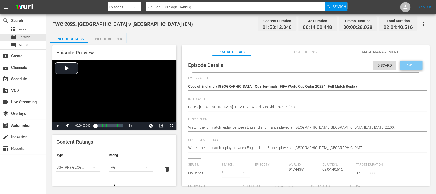
click at [417, 63] on div "Save" at bounding box center [411, 65] width 22 height 9
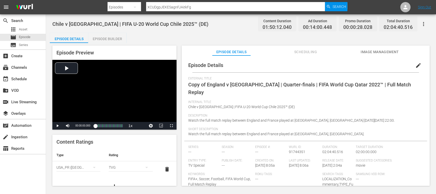
click at [415, 65] on span "edit" at bounding box center [418, 65] width 6 height 6
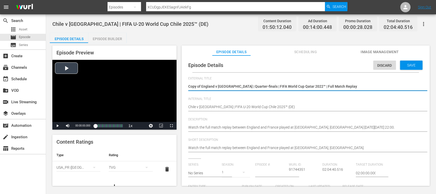
drag, startPoint x: 343, startPoint y: 86, endPoint x: 167, endPoint y: 87, distance: 175.5
click at [167, 87] on div "Episode Preview Video Player is loading. Play Video Play Mute Current Time 00:0…" at bounding box center [241, 116] width 382 height 147
paste textarea "hile - Mexiko | FIFA U-20-Weltmeisterschaft Chile 2025™"
type textarea "[GEOGRAPHIC_DATA] - [GEOGRAPHIC_DATA] | FIFA U-20-Weltmeisterschaft [GEOGRAPHIC…"
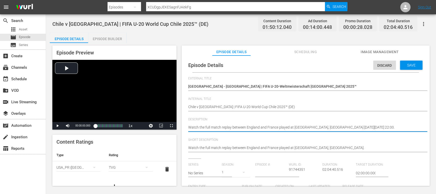
drag, startPoint x: 398, startPoint y: 128, endPoint x: 177, endPoint y: 130, distance: 221.7
paste textarea "Seht Euch das Spiel zwischen Chile und Mexiko an. Estadio Elías Figueroa Brande…"
type textarea "Seht Euch das Spiel zwischen Chile und Mexiko an. Estadio Elías Figueroa Brande…"
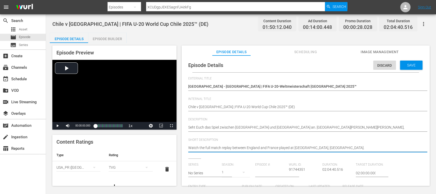
drag, startPoint x: 338, startPoint y: 148, endPoint x: 214, endPoint y: 152, distance: 124.2
paste textarea "Seht Euch das Spiel zwischen Chile und Mexiko an. Estadio Elías Figueroa Brande…"
type textarea "Seht Euch das Spiel zwischen Chile und Mexiko an. Estadio Elías Figueroa Brande…"
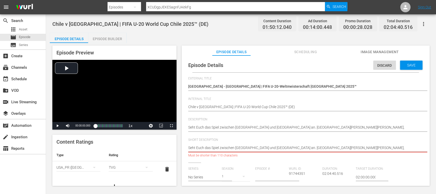
scroll to position [0, 6]
drag, startPoint x: 333, startPoint y: 148, endPoint x: 435, endPoint y: 164, distance: 102.9
click at [435, 164] on div "Chile v Mexico | FIFA U-20 World Cup Chile 2025™ (DE) Content Duration 01:50:12…" at bounding box center [241, 100] width 390 height 172
type textarea "Seht Euch das Spiel zwischen Chile und Mexiko an. Estadio Elías Figueroa Brande…"
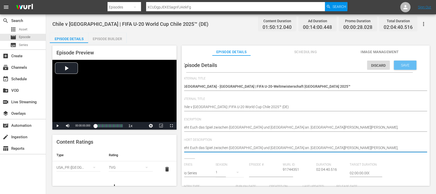
type textarea "Seht Euch das Spiel zwischen Chile und Mexiko an. Estadio Elías Figueroa Brande…"
click at [410, 66] on span "Save" at bounding box center [405, 65] width 17 height 4
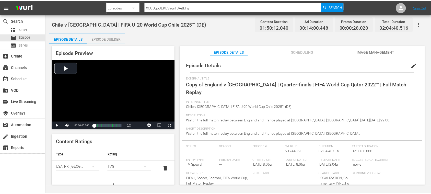
scroll to position [0, 0]
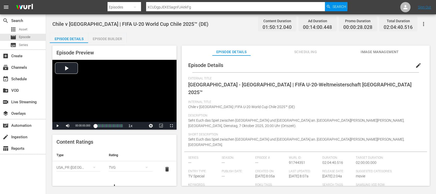
click at [164, 167] on span "delete" at bounding box center [167, 169] width 6 height 6
click at [375, 51] on span "Image Management" at bounding box center [380, 52] width 38 height 6
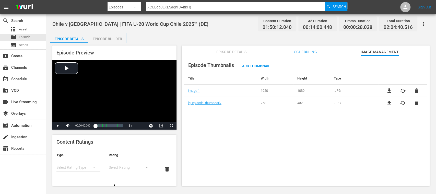
click at [417, 104] on span "delete" at bounding box center [416, 103] width 6 height 6
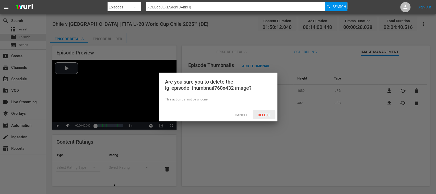
click at [268, 116] on span "Delete" at bounding box center [264, 115] width 21 height 4
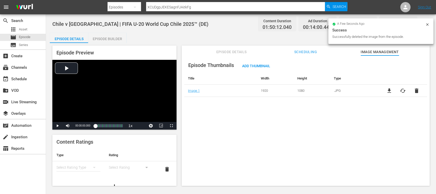
click at [402, 90] on span "cached" at bounding box center [403, 91] width 6 height 6
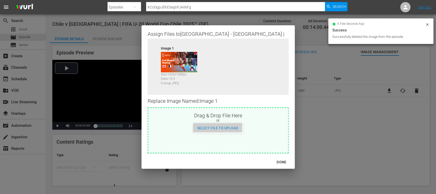
click at [229, 128] on span "Select File to Upload" at bounding box center [217, 128] width 49 height 4
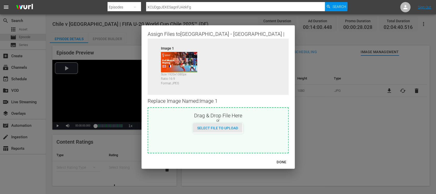
type input "C:\fakepath\CHILE-V-MEX.jpg"
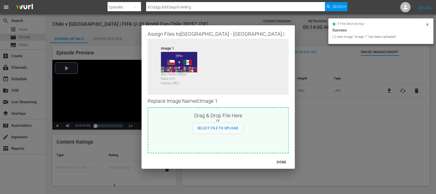
click at [283, 157] on button "DONE" at bounding box center [282, 161] width 22 height 9
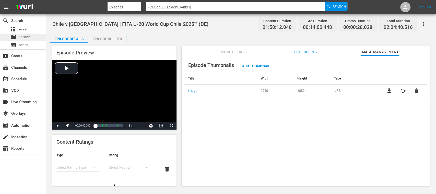
click at [26, 37] on span "Episode" at bounding box center [24, 36] width 11 height 5
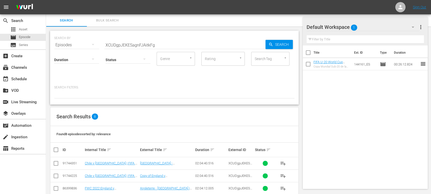
scroll to position [72, 0]
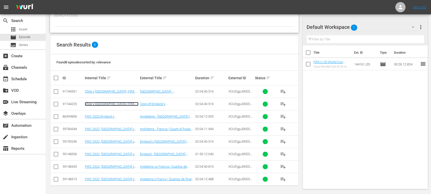
click at [122, 104] on link "Chile v [GEOGRAPHIC_DATA] | FIFA U-20 World Cup Chile 2025™ ([GEOGRAPHIC_DATA])" at bounding box center [112, 107] width 54 height 11
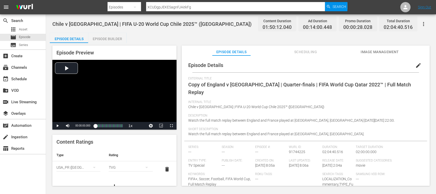
click at [415, 65] on span "edit" at bounding box center [418, 65] width 6 height 6
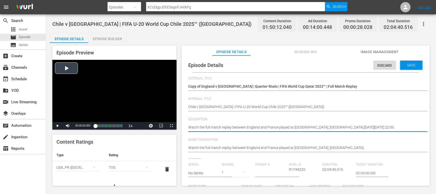
drag, startPoint x: 400, startPoint y: 128, endPoint x: 74, endPoint y: 123, distance: 325.2
paste textarea "Vea el partido entre Chile y México jugado en el Estadio Elías Figueroa Brander…"
type textarea "Vea el partido entre [GEOGRAPHIC_DATA] y [GEOGRAPHIC_DATA] jugado en el [GEOGRA…"
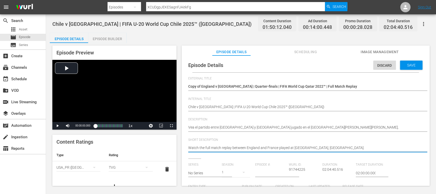
drag, startPoint x: 208, startPoint y: 146, endPoint x: 247, endPoint y: 148, distance: 39.4
paste textarea "Vea el partido entre Chile y México jugado en el Estadio Elías Figueroa Brander…"
type textarea "Vea el partido entre [GEOGRAPHIC_DATA] y [GEOGRAPHIC_DATA] jugado en el [GEOGRA…"
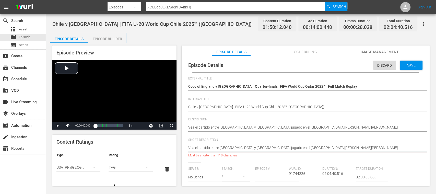
scroll to position [0, 6]
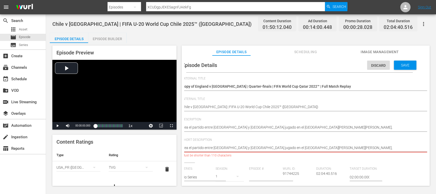
drag, startPoint x: 329, startPoint y: 148, endPoint x: 436, endPoint y: 157, distance: 107.1
click at [436, 157] on div "Chile v Mexico | FIFA U-20 World Cup Chile 2025™ (ES) Content Duration 01:50:12…" at bounding box center [241, 100] width 390 height 172
type textarea "Vea el partido entre Chile y México jugado en el Estadio Elías Figueroa Brander…"
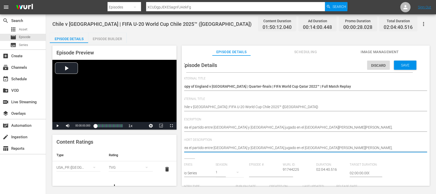
type textarea "Vea el partido entre Chile y México jugado en el Estadio Elías Figueroa Brander…"
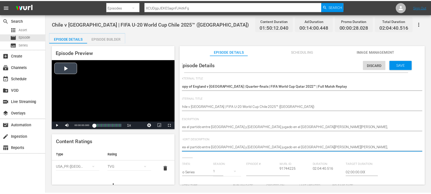
scroll to position [0, 0]
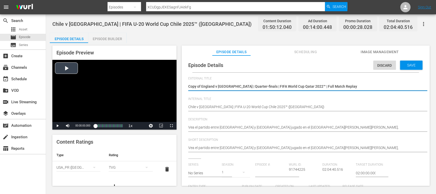
drag, startPoint x: 331, startPoint y: 87, endPoint x: 115, endPoint y: 88, distance: 215.3
paste textarea "hile vs México | Copa Mundial Sub-20 de la FIFA Chile 2025™"
type textarea "Chile vs México | Copa Mundial Sub-20 de la FIFA [GEOGRAPHIC_DATA] 2025™"
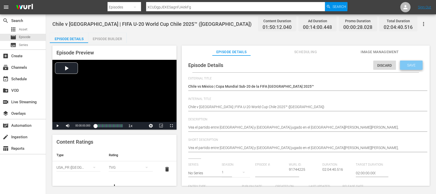
click at [412, 64] on span "Save" at bounding box center [411, 65] width 17 height 4
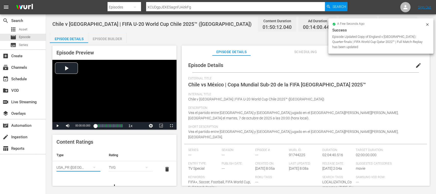
click at [94, 167] on icon "simple table" at bounding box center [94, 167] width 6 height 6
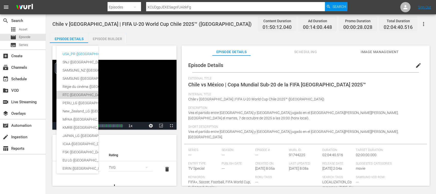
click at [76, 92] on div "RTC (Mexico)" at bounding box center [125, 95] width 125 height 8
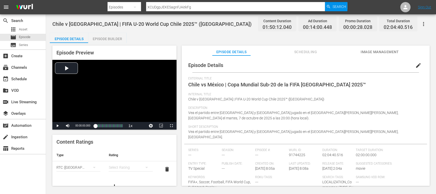
click at [115, 168] on div "simple table" at bounding box center [131, 167] width 44 height 14
click at [118, 135] on div "A" at bounding box center [128, 132] width 30 height 8
click at [386, 55] on button "Image Management" at bounding box center [380, 50] width 38 height 10
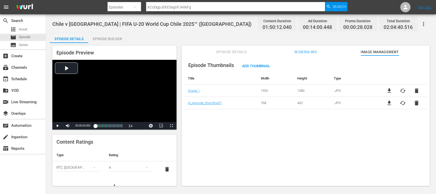
click at [417, 103] on span "delete" at bounding box center [416, 103] width 6 height 6
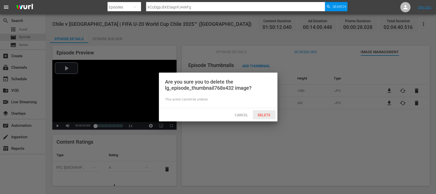
click at [264, 114] on span "Delete" at bounding box center [264, 115] width 21 height 4
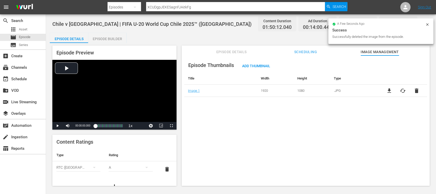
click at [402, 90] on span "cached" at bounding box center [403, 91] width 6 height 6
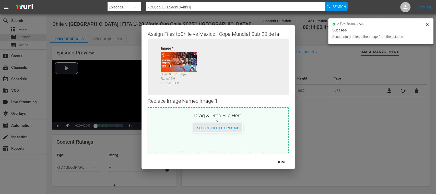
click at [227, 124] on div "Select File to Upload" at bounding box center [217, 127] width 49 height 9
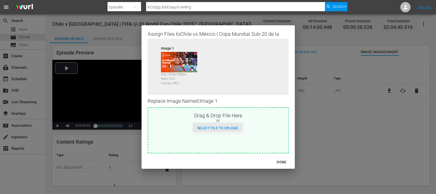
type input "C:\fakepath\CHILE-V-MEX.jpg"
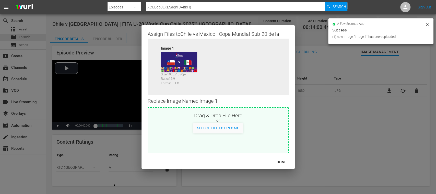
click at [284, 159] on div "DONE" at bounding box center [282, 162] width 18 height 6
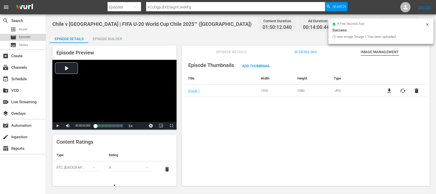
click at [29, 35] on span "Episode" at bounding box center [24, 36] width 11 height 5
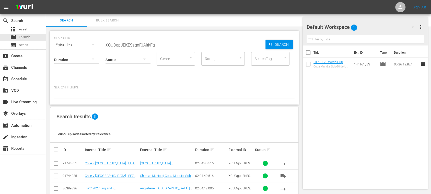
scroll to position [72, 0]
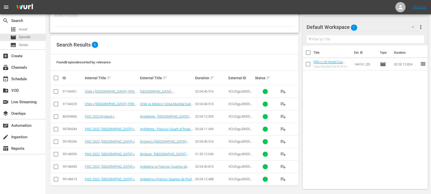
click at [56, 93] on input "checkbox" at bounding box center [56, 92] width 6 height 6
checkbox input "true"
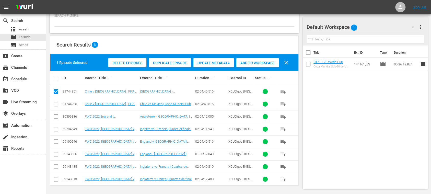
click at [55, 102] on input "checkbox" at bounding box center [56, 105] width 6 height 6
checkbox input "true"
click at [259, 63] on span "Add to Workspace" at bounding box center [257, 63] width 42 height 4
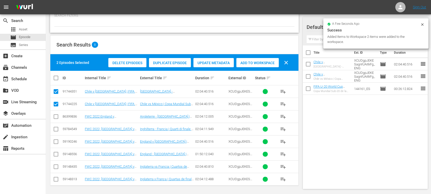
click at [27, 33] on div "apps Asset movie Episode subtitles Series" at bounding box center [23, 37] width 46 height 23
click at [26, 35] on span "Episode" at bounding box center [24, 36] width 11 height 5
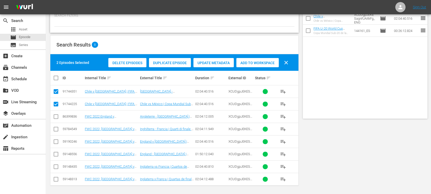
scroll to position [0, 0]
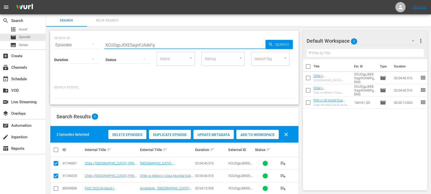
drag, startPoint x: 166, startPoint y: 43, endPoint x: 61, endPoint y: 45, distance: 104.8
click at [61, 45] on div "SEARCH BY Search By Episodes Search ID, Title, Description, Keywords, or Catego…" at bounding box center [174, 42] width 240 height 18
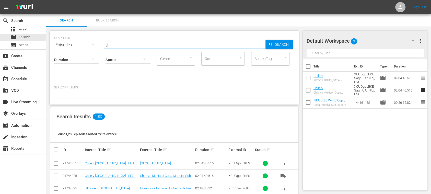
drag, startPoint x: 119, startPoint y: 44, endPoint x: 60, endPoint y: 41, distance: 59.1
click at [61, 41] on div "SEARCH BY Search By Episodes Search ID, Title, Description, Keywords, or Catego…" at bounding box center [174, 42] width 240 height 18
paste input "kraine vs Spain"
click at [124, 45] on input "Ukraine vs Spain" at bounding box center [184, 45] width 161 height 12
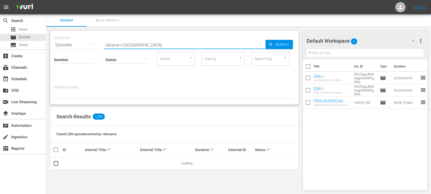
type input "Ukraine v Spain"
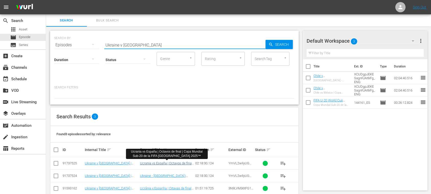
scroll to position [10, 0]
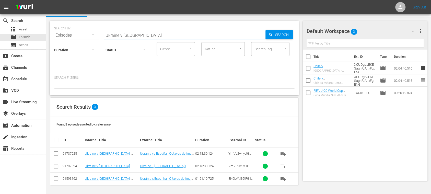
click at [58, 154] on input "checkbox" at bounding box center [56, 154] width 6 height 6
checkbox input "true"
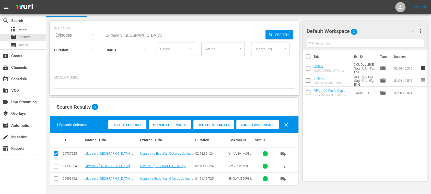
click at [57, 167] on input "checkbox" at bounding box center [56, 167] width 6 height 6
checkbox input "true"
click at [259, 126] on span "Add to Workspace" at bounding box center [257, 125] width 42 height 4
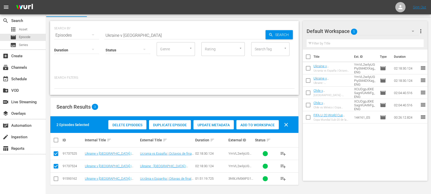
click at [307, 67] on input "checkbox" at bounding box center [308, 69] width 11 height 11
checkbox input "true"
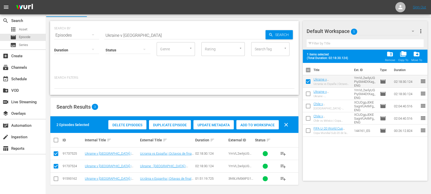
click at [308, 91] on input "checkbox" at bounding box center [308, 94] width 11 height 11
checkbox input "true"
click at [308, 106] on input "checkbox" at bounding box center [308, 107] width 11 height 11
checkbox input "true"
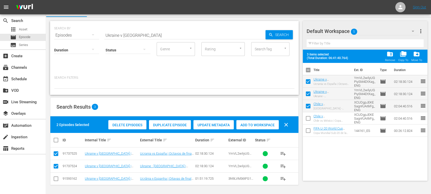
click at [309, 116] on input "checkbox" at bounding box center [308, 119] width 11 height 11
checkbox input "true"
click at [421, 31] on span "more_vert" at bounding box center [420, 31] width 6 height 6
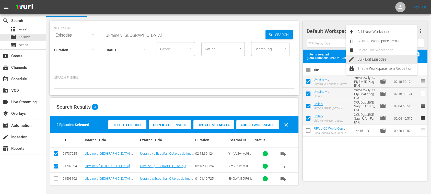
click at [391, 57] on div "Bulk Edit Episodes" at bounding box center [387, 59] width 60 height 9
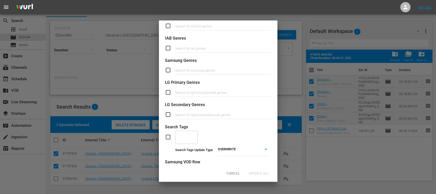
scroll to position [210, 0]
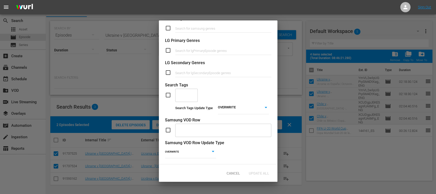
click at [168, 92] on input "checkbox" at bounding box center [170, 95] width 10 height 6
checkbox input "true"
click at [182, 90] on input "text" at bounding box center [183, 94] width 10 height 9
type input "LIVE"
click at [182, 103] on span "TYPE_Live" at bounding box center [187, 103] width 16 height 5
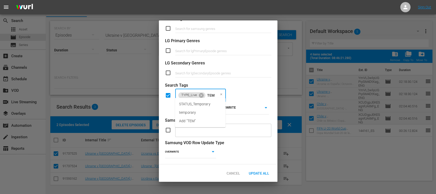
type input "TEMP"
click at [191, 104] on span "STATUS_Temporary" at bounding box center [194, 103] width 31 height 5
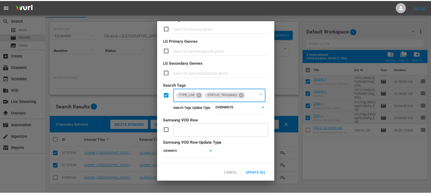
scroll to position [0, 0]
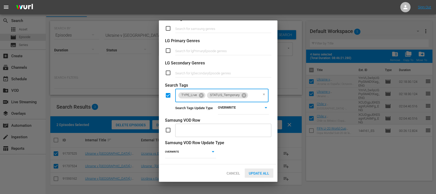
click at [260, 175] on div "Update All" at bounding box center [259, 172] width 29 height 9
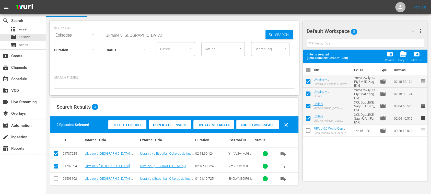
click at [308, 83] on input "checkbox" at bounding box center [308, 82] width 11 height 11
checkbox input "false"
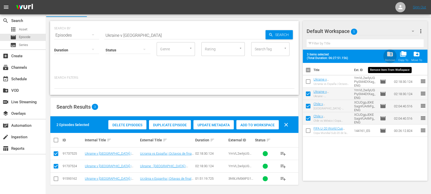
click at [391, 56] on span "folder_delete" at bounding box center [389, 54] width 7 height 7
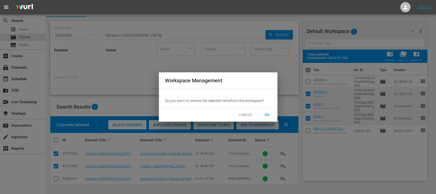
click at [268, 113] on span "OK" at bounding box center [267, 115] width 8 height 6
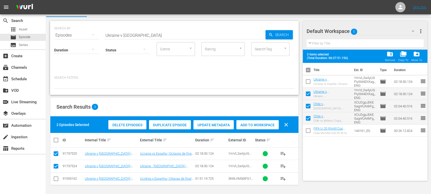
checkbox input "false"
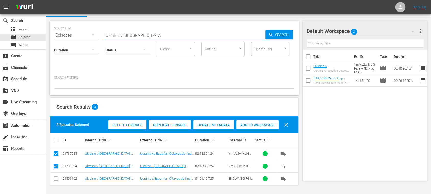
drag, startPoint x: 139, startPoint y: 34, endPoint x: 93, endPoint y: 35, distance: 46.0
click at [93, 35] on div "SEARCH BY Search By Episodes Search ID, Title, Description, Keywords, or Catego…" at bounding box center [174, 32] width 240 height 18
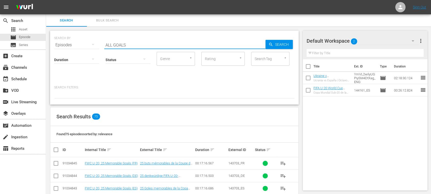
click at [105, 44] on input "ALL GOALS" at bounding box center [184, 45] width 161 height 12
type input "fwc 2022 ALL GOALS"
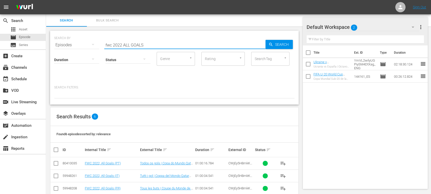
scroll to position [47, 0]
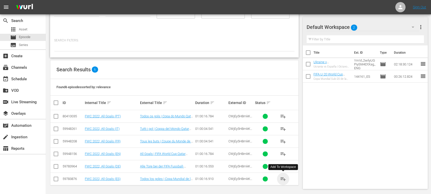
click at [282, 178] on span "playlist_add" at bounding box center [283, 179] width 6 height 6
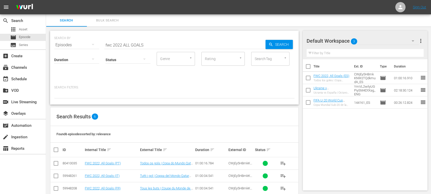
click at [110, 23] on span "Bulk Search" at bounding box center [107, 21] width 35 height 6
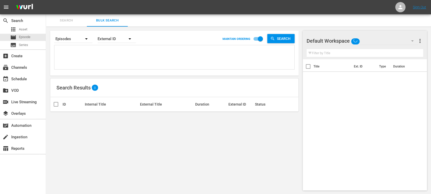
click at [96, 57] on textarea at bounding box center [175, 57] width 239 height 23
paste textarea "26609_ES 7bOS9O5BVxLySY1Hp094VA_ES 7on10qPcnyLajDDU3ntg6y_ES CWjEy5H8mkKNWzTQdk…"
type textarea "26609_ES 7bOS9O5BVxLySY1Hp094VA_ES 7on10qPcnyLajDDU3ntg6y_ES CWjEy5H8mkKNWzTQdk…"
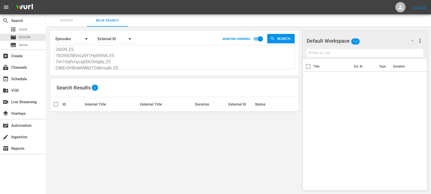
type textarea "26609_ES 7bOS9O5BVxLySY1Hp094VA_ES 7on10qPcnyLajDDU3ntg6y_ES CWjEy5H8mkKNWzTQdk…"
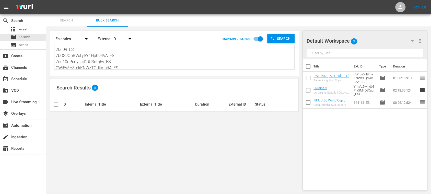
scroll to position [0, 0]
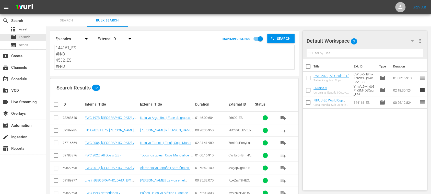
type textarea "26609_ES 7bOS9O5BVxLySY1Hp094VA_ES 7on10qPcnyLajDDU3ntg6y_ES CWjEy5H8mkKNWzTQdk…"
click at [57, 104] on input "checkbox" at bounding box center [58, 104] width 10 height 6
checkbox input "true"
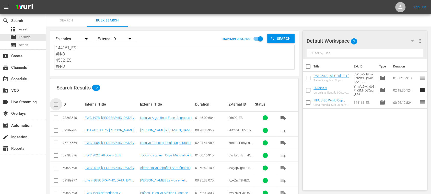
checkbox input "true"
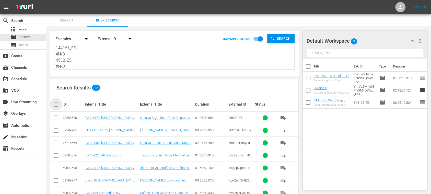
checkbox input "true"
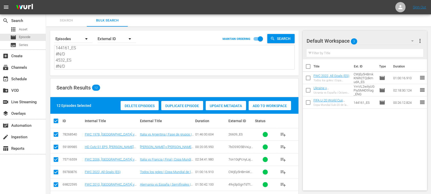
click at [271, 106] on span "Add to Workspace" at bounding box center [270, 106] width 42 height 4
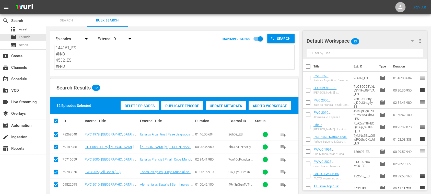
click at [75, 20] on span "Search" at bounding box center [66, 21] width 35 height 6
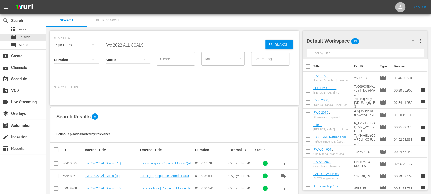
drag, startPoint x: 159, startPoint y: 45, endPoint x: 67, endPoint y: 44, distance: 92.2
click at [67, 44] on div "SEARCH BY Search By Episodes Search ID, Title, Description, Keywords, or Catego…" at bounding box center [174, 42] width 240 height 18
type input "CHILI V MEXICO"
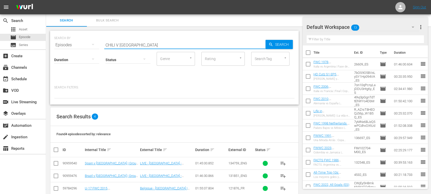
scroll to position [22, 0]
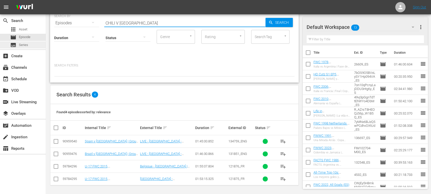
click at [28, 48] on div "subtitles Series" at bounding box center [19, 44] width 18 height 7
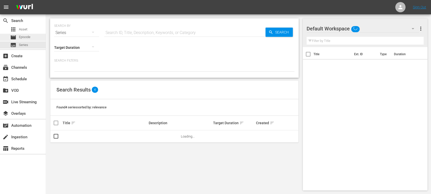
click at [27, 38] on span "Episode" at bounding box center [24, 36] width 11 height 5
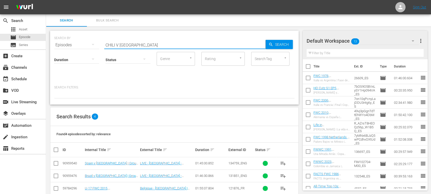
drag, startPoint x: 138, startPoint y: 47, endPoint x: 46, endPoint y: 48, distance: 92.2
click at [47, 48] on div "SEARCH BY Search By Episodes Search ID, Title, Description, Keywords, or Catego…" at bounding box center [174, 122] width 257 height 190
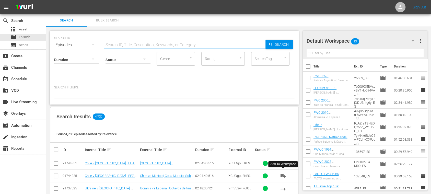
click at [283, 176] on span "playlist_add" at bounding box center [283, 176] width 6 height 6
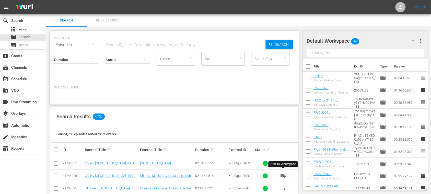
click at [308, 63] on input "checkbox" at bounding box center [308, 67] width 11 height 11
checkbox input "true"
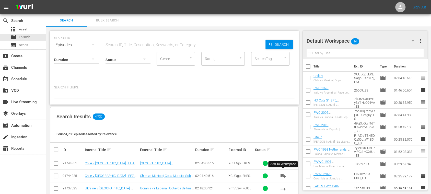
checkbox input "true"
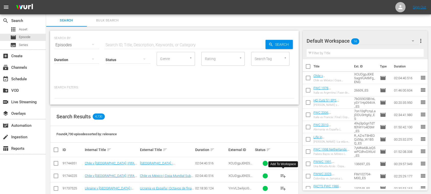
checkbox input "true"
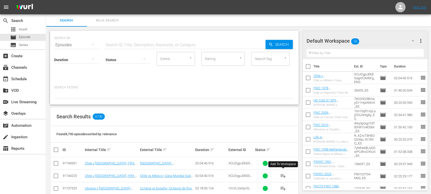
checkbox input "true"
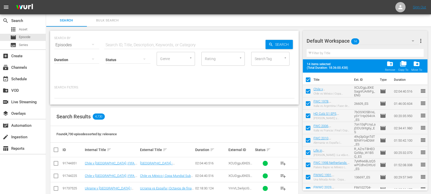
click at [307, 91] on input "checkbox" at bounding box center [308, 92] width 11 height 11
checkbox input "false"
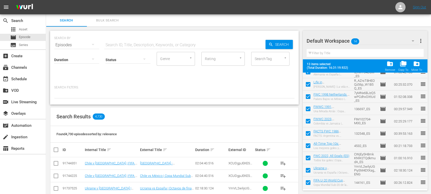
click at [308, 170] on input "checkbox" at bounding box center [308, 171] width 11 height 11
checkbox input "false"
click at [308, 157] on input "checkbox" at bounding box center [308, 159] width 11 height 11
checkbox input "false"
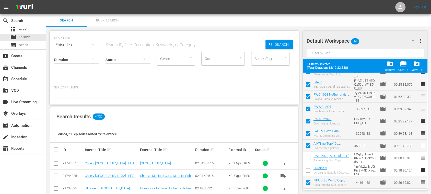
click at [113, 15] on button "Bulk Search" at bounding box center [107, 20] width 41 height 12
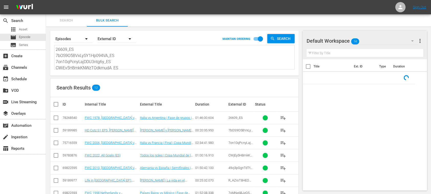
scroll to position [68, 0]
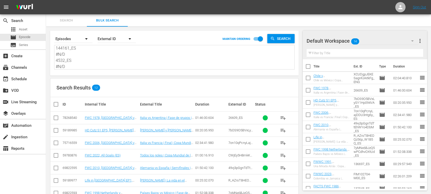
drag, startPoint x: 57, startPoint y: 48, endPoint x: 296, endPoint y: 91, distance: 243.4
click at [296, 91] on div "Search By Episodes Order By External ID MAINTAIN ORDERING Search 26609_ES 7bOS9…" at bounding box center [174, 149] width 257 height 245
paste textarea "144161_ES 14777_ES 38527_ES 41NJZmgcHzCSyj8jxmeTCX_ES 13255_ES 123077_ES 6L9OzN…"
type textarea "144161_ES 14777_ES 38527_ES 41NJZmgcHzCSyj8jxmeTCX_ES 13255_ES 123077_ES 6L9OzN…"
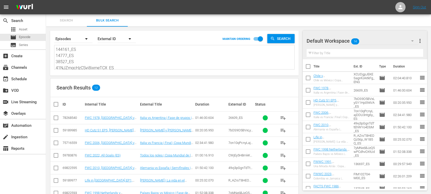
type textarea "144161_ES 14777_ES 38527_ES 41NJZmgcHzCSyj8jxmeTCX_ES 13255_ES 123077_ES 6L9OzN…"
click at [307, 67] on input "checkbox" at bounding box center [308, 67] width 11 height 11
checkbox input "true"
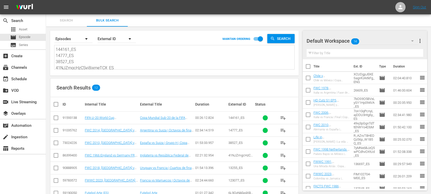
checkbox input "true"
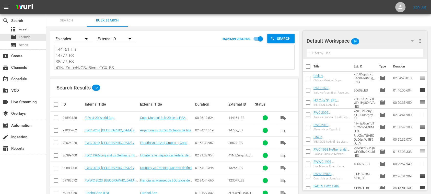
checkbox input "true"
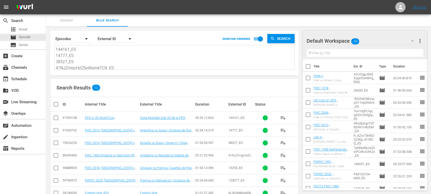
checkbox input "true"
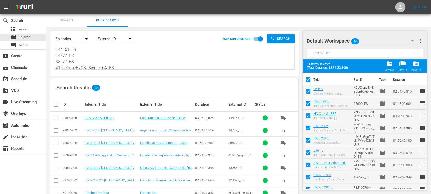
scroll to position [68, 0]
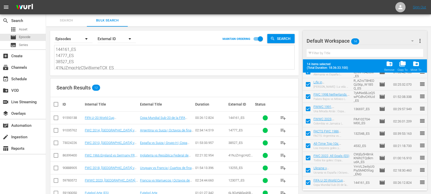
click at [308, 182] on input "checkbox" at bounding box center [308, 183] width 11 height 11
checkbox input "false"
click at [392, 68] on div "Remove" at bounding box center [389, 69] width 10 height 3
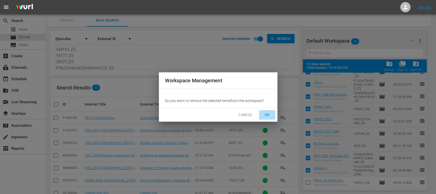
click at [267, 112] on span "OK" at bounding box center [267, 115] width 8 height 6
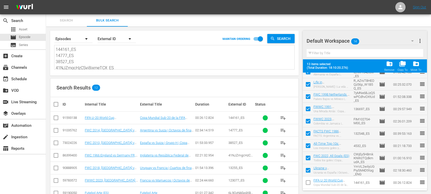
checkbox input "false"
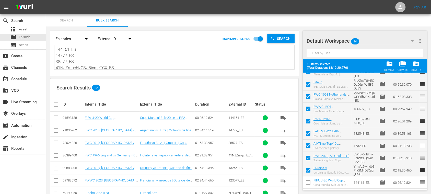
checkbox input "false"
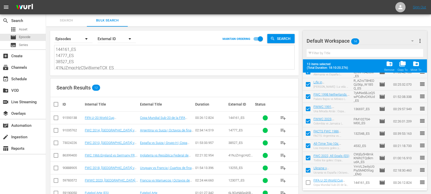
checkbox input "false"
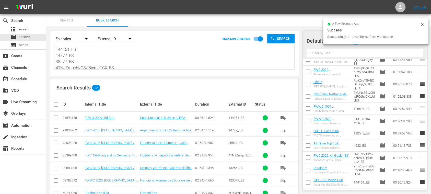
scroll to position [55, 0]
click at [56, 102] on input "checkbox" at bounding box center [58, 104] width 10 height 6
checkbox input "true"
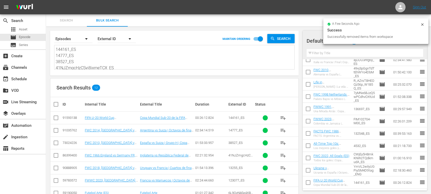
checkbox input "true"
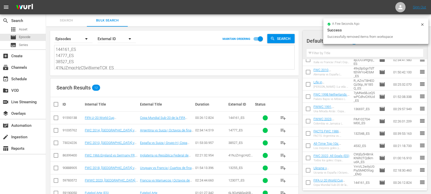
checkbox input "true"
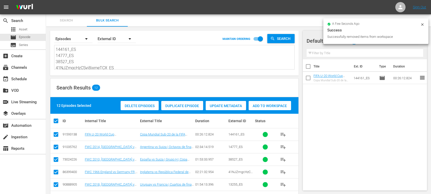
scroll to position [0, 0]
click at [271, 106] on span "Add to Workspace" at bounding box center [270, 106] width 42 height 4
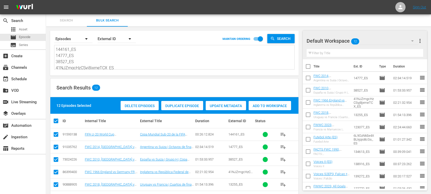
scroll to position [50, 0]
drag, startPoint x: 213, startPoint y: 91, endPoint x: 334, endPoint y: 108, distance: 122.2
click at [333, 108] on div "Search Bulk Search Search By Episodes Order By External ID MAINTAIN ORDERING Se…" at bounding box center [238, 151] width 385 height 274
paste textarea "45QmW4tnKLVSc73MjlMSsc_DE #N/D #N/D 144161_DE 47138_DE 134765_DE 142495_DE 1305…"
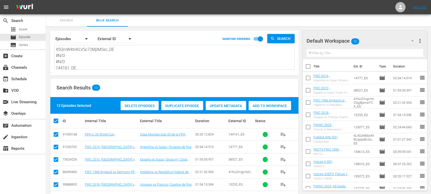
click at [419, 43] on span "more_vert" at bounding box center [420, 41] width 6 height 6
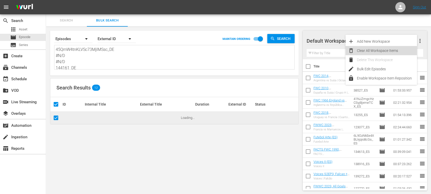
click at [398, 50] on div "Clear All Workspace Items" at bounding box center [387, 50] width 60 height 9
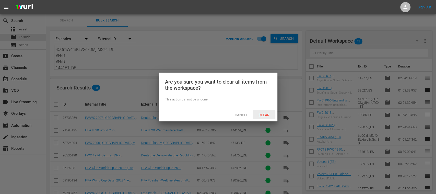
click at [264, 112] on div "Clear" at bounding box center [264, 114] width 22 height 9
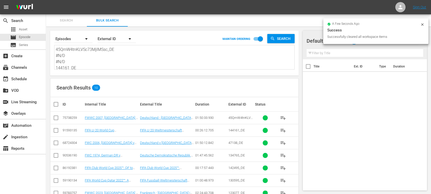
click at [55, 105] on input "checkbox" at bounding box center [58, 104] width 10 height 6
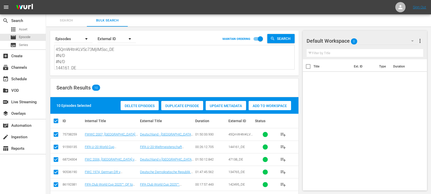
click at [267, 105] on span "Add to Workspace" at bounding box center [270, 106] width 42 height 4
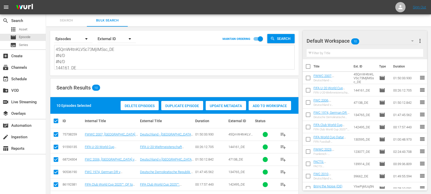
click at [73, 18] on span "Search" at bounding box center [66, 21] width 35 height 6
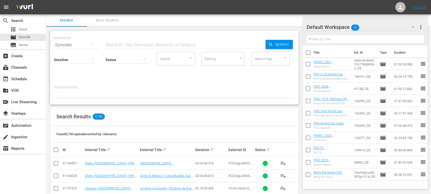
scroll to position [91, 0]
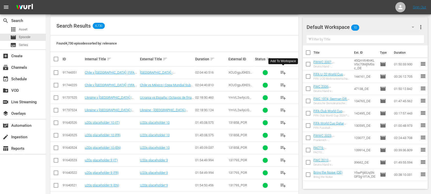
click at [283, 71] on span "playlist_add" at bounding box center [283, 72] width 6 height 6
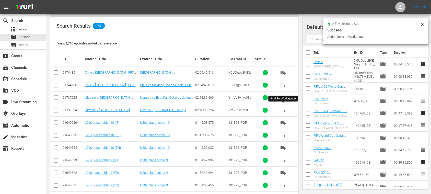
click at [283, 109] on span "playlist_add" at bounding box center [283, 110] width 6 height 6
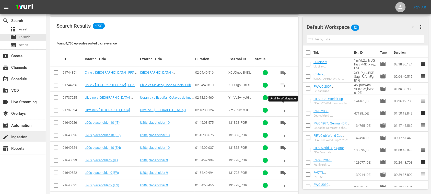
click at [36, 134] on div "create Ingestion" at bounding box center [23, 136] width 46 height 10
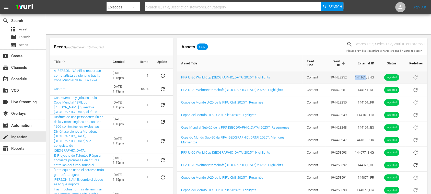
drag, startPoint x: 351, startPoint y: 74, endPoint x: 361, endPoint y: 74, distance: 10.5
click at [361, 74] on td "144161_ENG" at bounding box center [364, 77] width 27 height 13
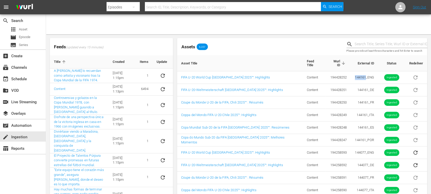
copy td "144161"
click at [31, 37] on div "movie Episode" at bounding box center [23, 37] width 46 height 7
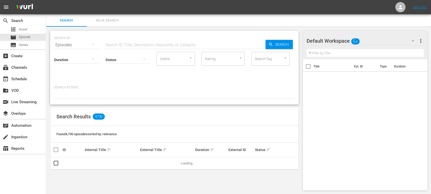
click at [131, 45] on input "text" at bounding box center [184, 45] width 161 height 12
paste input "144161"
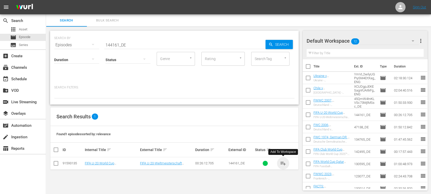
click at [282, 162] on span "playlist_add" at bounding box center [283, 163] width 6 height 6
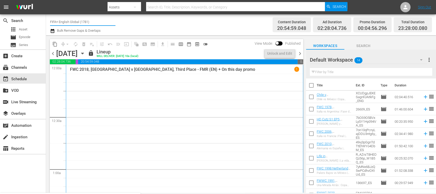
drag, startPoint x: 66, startPoint y: 21, endPoint x: 150, endPoint y: 19, distance: 84.1
click at [150, 19] on div "Channel Title FIFA+ English Global (1781) Bulk Remove Gaps & Overlaps" at bounding box center [154, 25] width 208 height 18
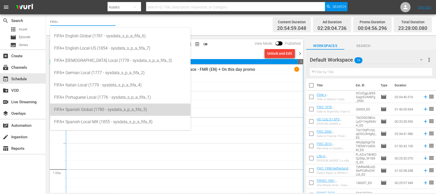
click at [126, 107] on div "FIFA+ Spanish Global (1780 - sysdata_s_p_a_fifa_5)" at bounding box center [120, 109] width 132 height 12
type input "FIFA+ Spanish Global (1780 - sysdata_s_p_a_fifa_5)"
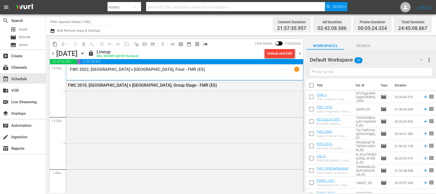
click at [283, 54] on div "Unlock and Edit" at bounding box center [279, 53] width 25 height 9
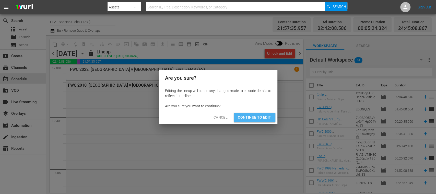
click at [264, 116] on span "Continue to Edit" at bounding box center [254, 117] width 33 height 6
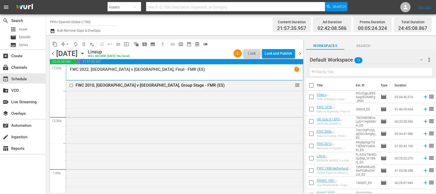
click at [91, 45] on span "playlist_remove_outlined" at bounding box center [91, 44] width 5 height 5
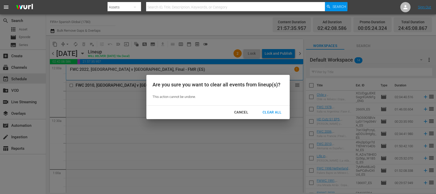
click at [270, 110] on div "Clear All" at bounding box center [272, 112] width 27 height 6
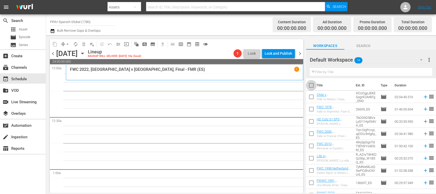
click at [312, 86] on input "checkbox" at bounding box center [311, 86] width 11 height 11
checkbox input "true"
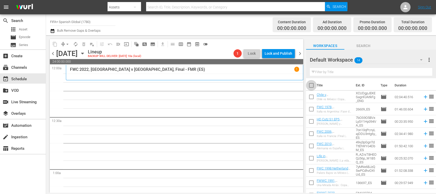
checkbox input "true"
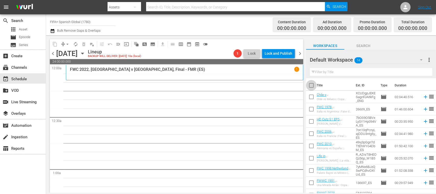
checkbox input "true"
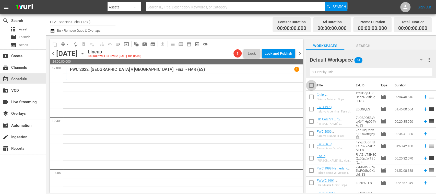
checkbox input "true"
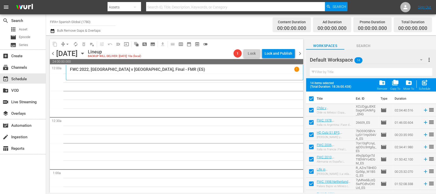
click at [311, 111] on input "checkbox" at bounding box center [311, 111] width 11 height 11
checkbox input "false"
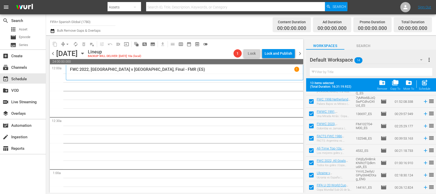
click at [312, 176] on input "checkbox" at bounding box center [311, 176] width 11 height 11
checkbox input "false"
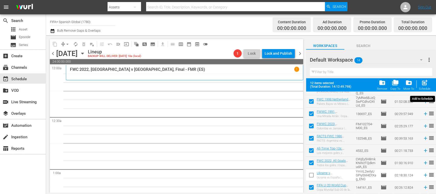
click at [424, 85] on span "post_add" at bounding box center [424, 82] width 7 height 7
checkbox input "false"
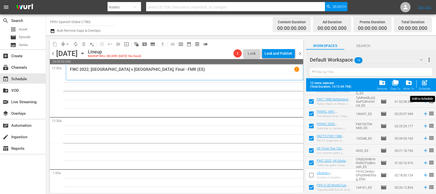
checkbox input "false"
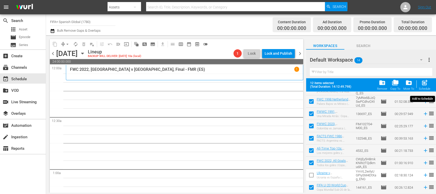
checkbox input "false"
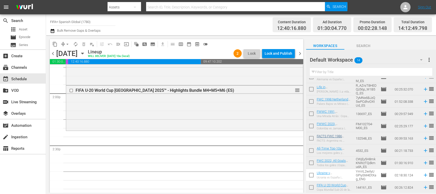
scroll to position [0, 0]
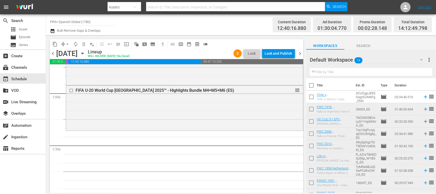
click at [312, 134] on input "checkbox" at bounding box center [311, 134] width 11 height 11
checkbox input "true"
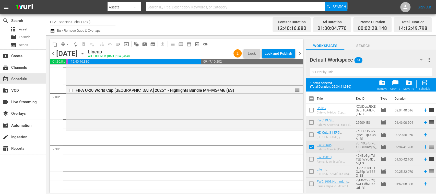
click at [310, 157] on input "checkbox" at bounding box center [311, 160] width 11 height 11
checkbox input "true"
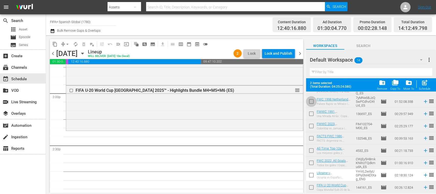
click at [311, 102] on input "checkbox" at bounding box center [311, 102] width 11 height 11
checkbox input "false"
click at [310, 188] on input "checkbox" at bounding box center [311, 188] width 11 height 11
checkbox input "true"
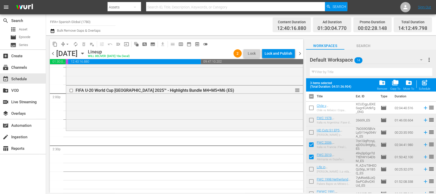
scroll to position [0, 0]
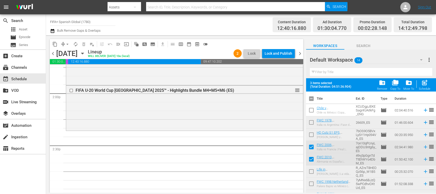
click at [313, 135] on input "checkbox" at bounding box center [311, 135] width 11 height 11
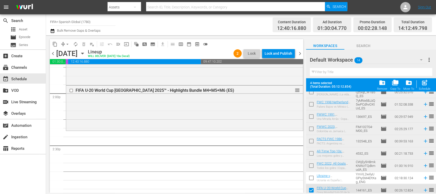
scroll to position [82, 0]
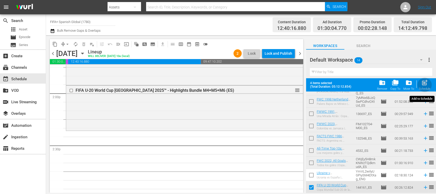
click at [426, 85] on span "post_add" at bounding box center [424, 82] width 7 height 7
checkbox input "false"
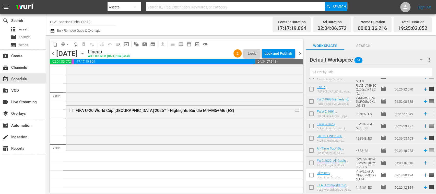
scroll to position [1976, 0]
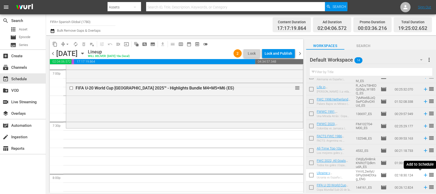
click at [423, 175] on icon at bounding box center [426, 175] width 6 height 6
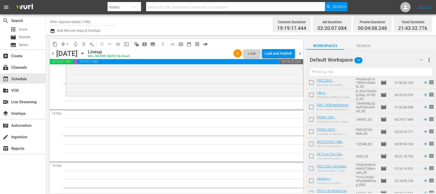
scroll to position [69, 0]
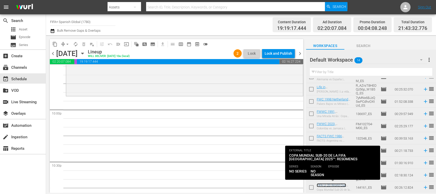
click at [333, 184] on link "FIFA U-20 World Cup Chile 2025™ - Highlights Bundle M4+M5+M6 (ES)" at bounding box center [334, 190] width 35 height 15
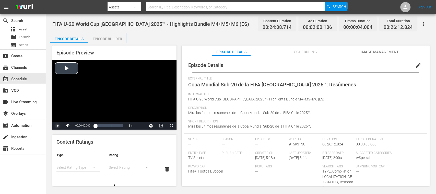
click at [57, 126] on span "Video Player" at bounding box center [57, 126] width 0 height 0
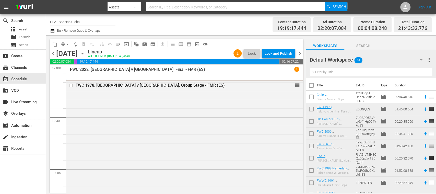
scroll to position [69, 0]
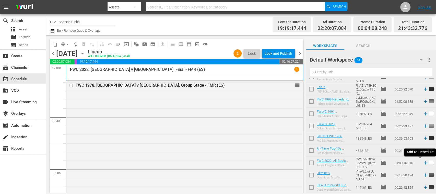
click at [423, 163] on icon at bounding box center [426, 163] width 6 height 6
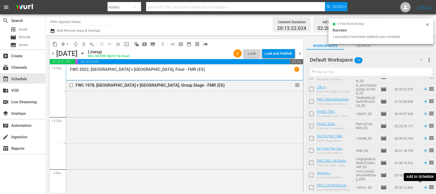
click at [424, 188] on icon at bounding box center [425, 187] width 3 height 3
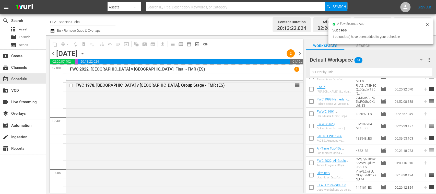
scroll to position [0, 0]
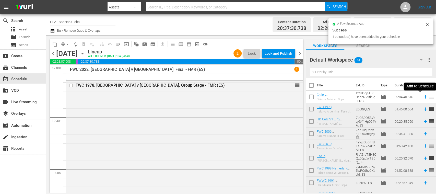
click at [424, 97] on icon at bounding box center [425, 96] width 3 height 3
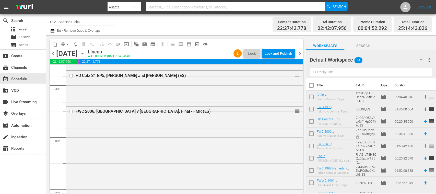
scroll to position [1479, 0]
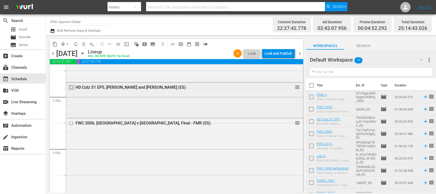
click at [72, 88] on input "checkbox" at bounding box center [71, 87] width 5 height 4
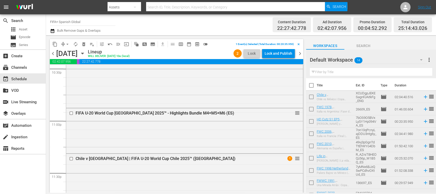
scroll to position [2345, 0]
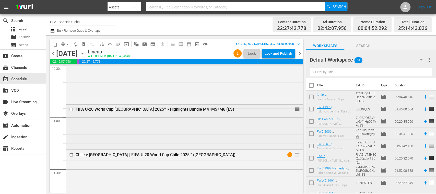
click at [71, 109] on input "checkbox" at bounding box center [71, 109] width 5 height 4
click at [84, 46] on span "delete_forever_outlined" at bounding box center [83, 44] width 5 height 5
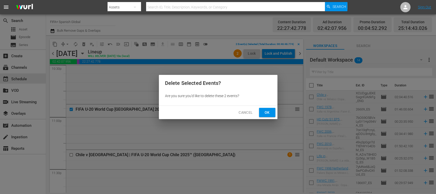
click at [246, 112] on span "Cancel" at bounding box center [246, 112] width 14 height 6
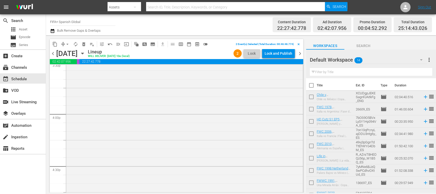
scroll to position [1437, 0]
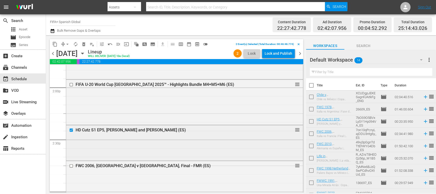
click at [71, 129] on input "checkbox" at bounding box center [71, 130] width 5 height 4
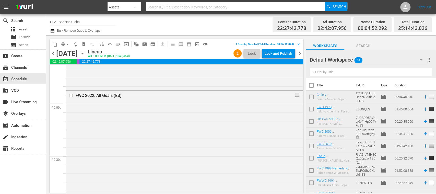
scroll to position [2345, 0]
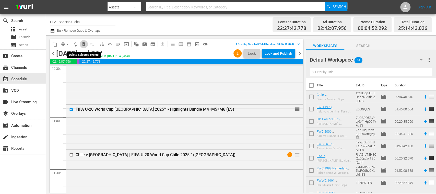
click at [84, 48] on button "delete_forever_outlined" at bounding box center [84, 44] width 8 height 8
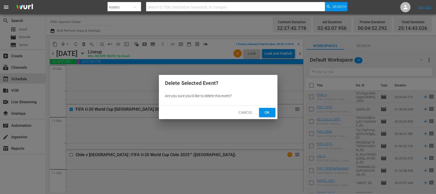
click at [268, 111] on span "Ok" at bounding box center [267, 112] width 8 height 6
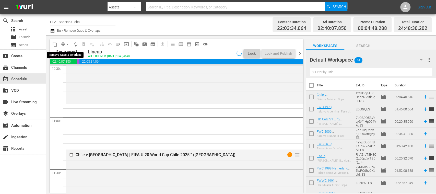
click at [68, 43] on span "arrow_drop_down" at bounding box center [67, 44] width 5 height 5
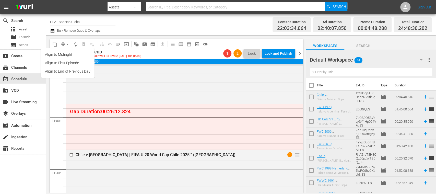
click at [85, 72] on li "Align to End of Previous Day" at bounding box center [68, 71] width 54 height 8
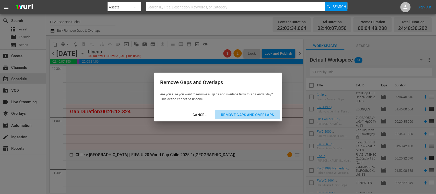
click at [270, 115] on div "Remove Gaps and Overlaps" at bounding box center [247, 115] width 61 height 6
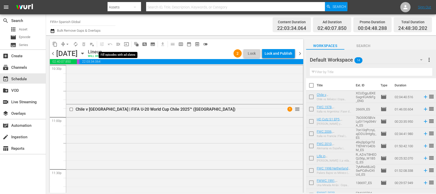
click at [118, 44] on span "menu_open" at bounding box center [118, 44] width 5 height 5
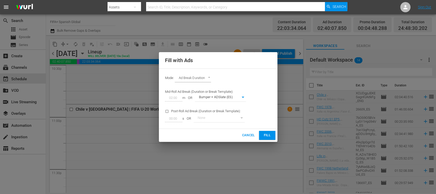
click at [270, 135] on span "Fill" at bounding box center [267, 135] width 8 height 6
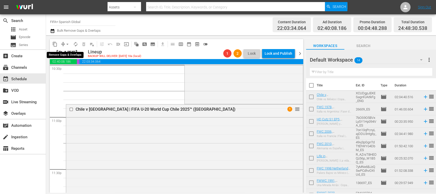
click at [67, 43] on span "arrow_drop_down" at bounding box center [67, 44] width 5 height 5
click at [85, 71] on li "Align to End of Previous Day" at bounding box center [68, 71] width 54 height 8
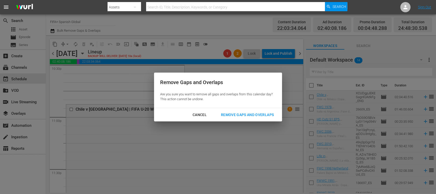
click at [240, 115] on div "Remove Gaps and Overlaps" at bounding box center [247, 115] width 61 height 6
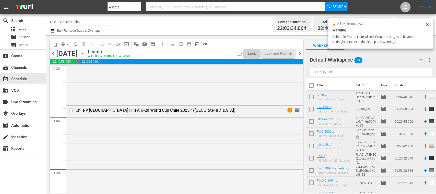
scroll to position [2371, 0]
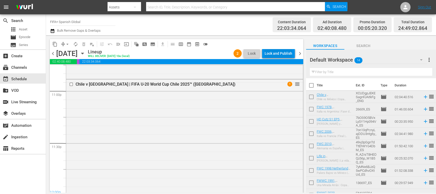
click at [281, 53] on div "Lock and Publish" at bounding box center [279, 53] width 28 height 9
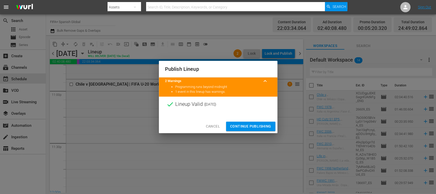
click at [257, 125] on span "Continue Publishing" at bounding box center [250, 126] width 41 height 6
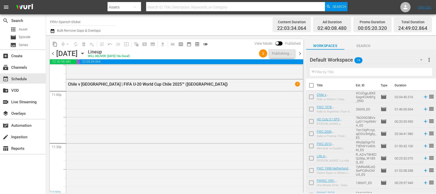
click at [301, 53] on span "chevron_right" at bounding box center [300, 53] width 6 height 6
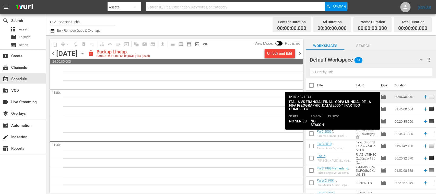
scroll to position [2374, 0]
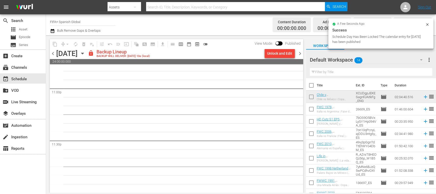
click at [314, 87] on input "checkbox" at bounding box center [311, 86] width 11 height 11
checkbox input "true"
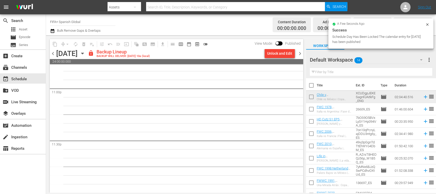
checkbox input "true"
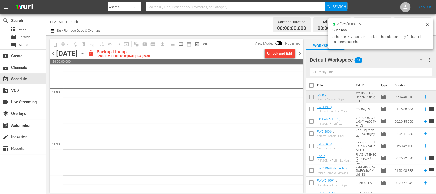
checkbox input "true"
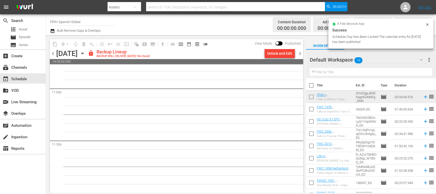
checkbox input "true"
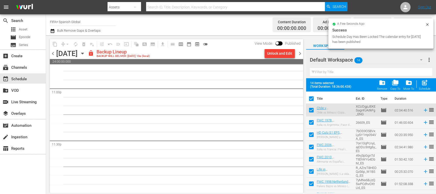
click at [313, 111] on input "checkbox" at bounding box center [311, 111] width 11 height 11
checkbox input "false"
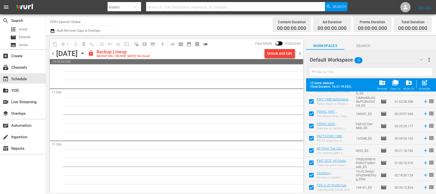
drag, startPoint x: 311, startPoint y: 174, endPoint x: 327, endPoint y: 178, distance: 16.5
click at [311, 174] on input "checkbox" at bounding box center [311, 176] width 11 height 11
checkbox input "false"
click at [286, 55] on div "Unlock and Edit" at bounding box center [279, 53] width 25 height 9
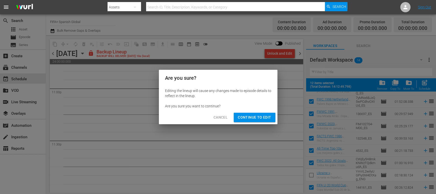
click at [268, 122] on button "Continue to Edit" at bounding box center [254, 117] width 41 height 9
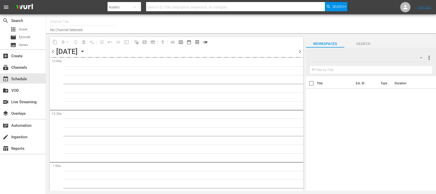
type input "FIFA+ Spanish Global (1780)"
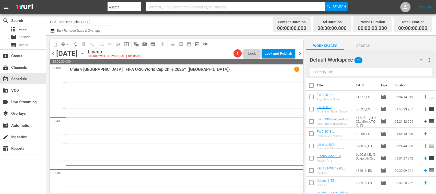
click at [310, 85] on input "checkbox" at bounding box center [311, 86] width 11 height 11
checkbox input "true"
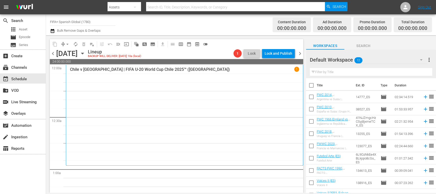
checkbox input "true"
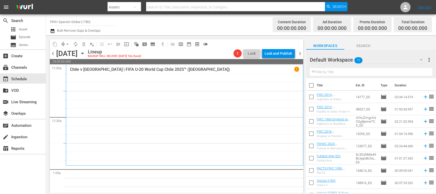
checkbox input "true"
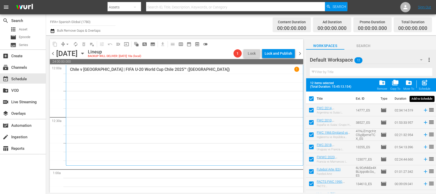
click at [422, 82] on span "post_add" at bounding box center [424, 82] width 7 height 7
checkbox input "false"
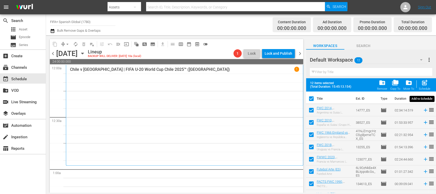
checkbox input "false"
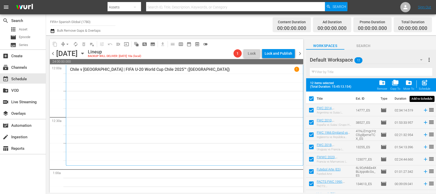
checkbox input "false"
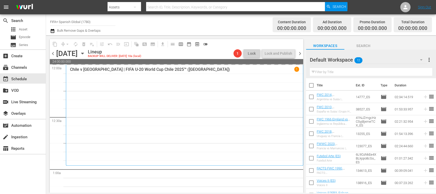
click at [312, 85] on input "checkbox" at bounding box center [311, 86] width 11 height 11
checkbox input "true"
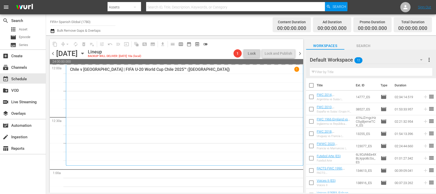
checkbox input "true"
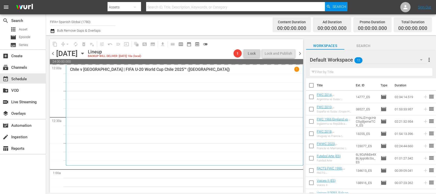
checkbox input "true"
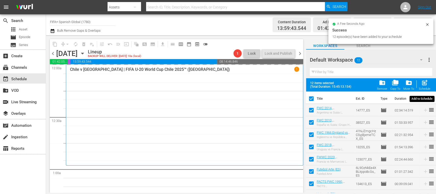
click at [426, 84] on span "post_add" at bounding box center [424, 82] width 7 height 7
checkbox input "false"
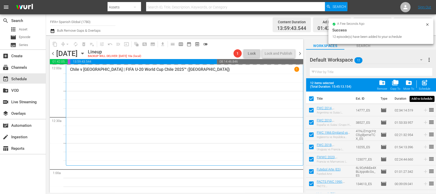
checkbox input "false"
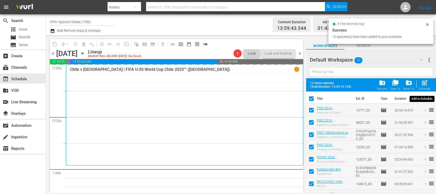
checkbox input "false"
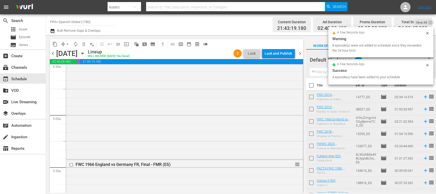
scroll to position [98, 0]
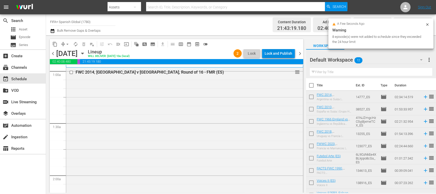
click at [279, 54] on div "Lock and Publish" at bounding box center [279, 53] width 28 height 9
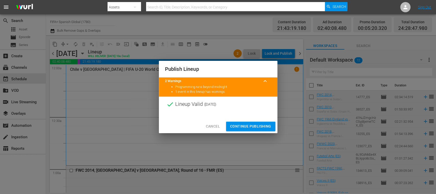
click at [261, 125] on span "Continue Publishing" at bounding box center [250, 126] width 41 height 6
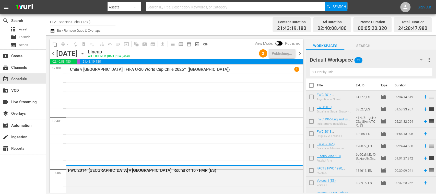
click at [53, 54] on span "chevron_left" at bounding box center [53, 53] width 6 height 6
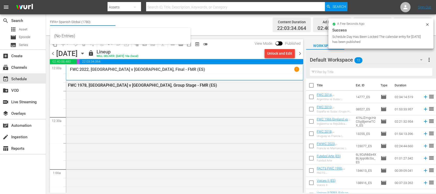
drag, startPoint x: 69, startPoint y: 21, endPoint x: 126, endPoint y: 20, distance: 57.0
click at [126, 20] on div "Channel Title FIFA+ Spanish Global (1780) Bulk Remove Gaps & Overlaps" at bounding box center [154, 25] width 208 height 18
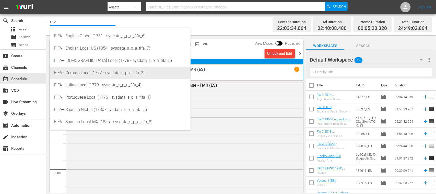
click at [97, 71] on div "FIFA+ German Local (1777 - sysdata_s_p_a_fifa_2)" at bounding box center [120, 73] width 132 height 12
type input "FIFA+ German Local (1777 - sysdata_s_p_a_fifa_2)"
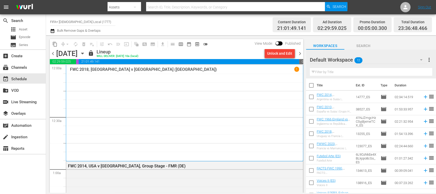
click at [287, 55] on div "Unlock and Edit" at bounding box center [279, 53] width 25 height 9
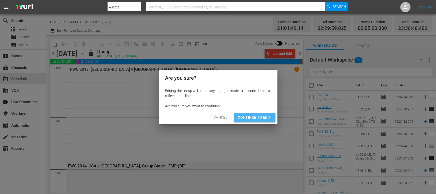
click at [263, 120] on span "Continue to Edit" at bounding box center [254, 117] width 33 height 6
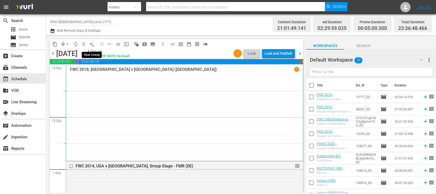
click at [92, 43] on span "playlist_remove_outlined" at bounding box center [91, 44] width 5 height 5
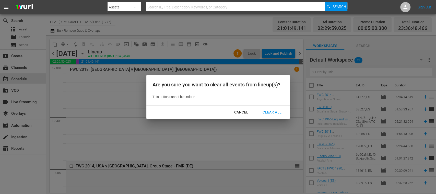
click at [276, 111] on div "Clear All" at bounding box center [272, 112] width 27 height 6
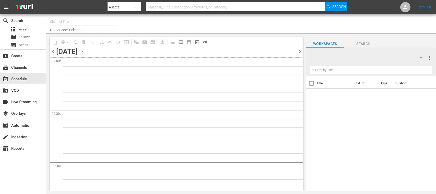
type input "FIFA+ [DEMOGRAPHIC_DATA] Local (1777)"
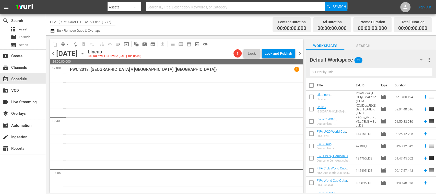
scroll to position [63, 0]
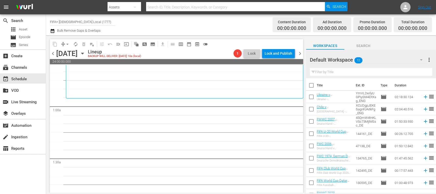
click at [312, 86] on input "checkbox" at bounding box center [311, 86] width 11 height 11
checkbox input "true"
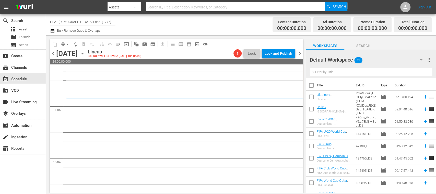
checkbox input "true"
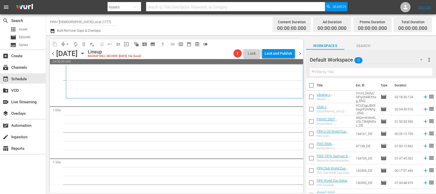
checkbox input "true"
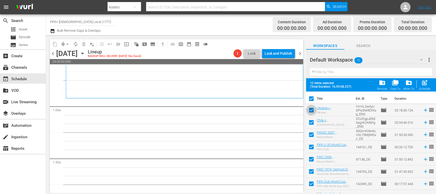
click at [312, 110] on input "checkbox" at bounding box center [311, 111] width 11 height 11
checkbox input "false"
drag, startPoint x: 311, startPoint y: 122, endPoint x: 339, endPoint y: 127, distance: 29.2
click at [311, 122] on input "checkbox" at bounding box center [311, 123] width 11 height 11
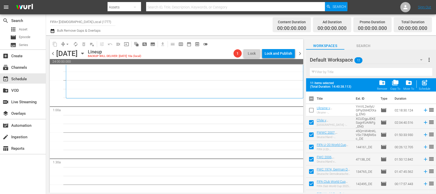
checkbox input "false"
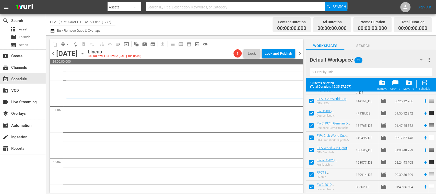
scroll to position [58, 0]
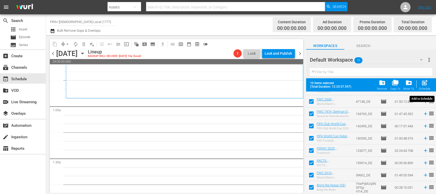
click at [427, 86] on span "post_add" at bounding box center [424, 82] width 7 height 7
checkbox input "false"
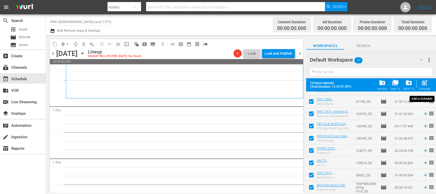
checkbox input "false"
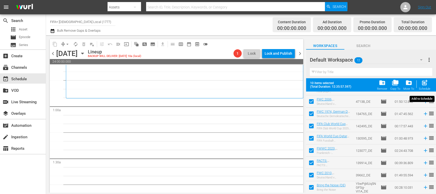
checkbox input "false"
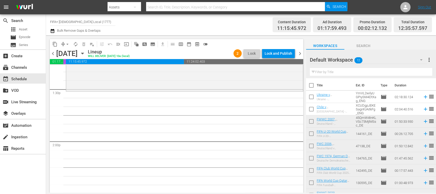
scroll to position [1360, 0]
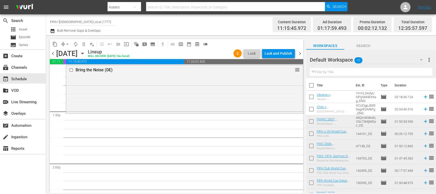
click at [312, 146] on input "checkbox" at bounding box center [311, 147] width 11 height 11
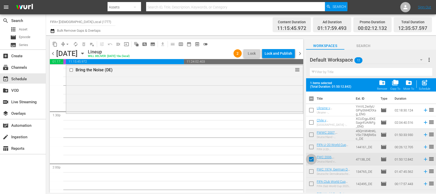
click at [313, 159] on input "checkbox" at bounding box center [311, 160] width 11 height 11
checkbox input "false"
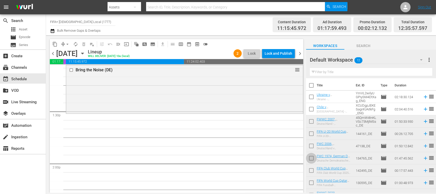
click at [312, 157] on input "checkbox" at bounding box center [311, 159] width 11 height 11
checkbox input "true"
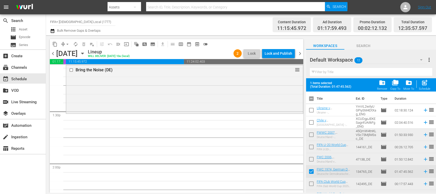
click at [311, 157] on input "checkbox" at bounding box center [311, 160] width 11 height 11
checkbox input "true"
click at [312, 182] on input "checkbox" at bounding box center [311, 184] width 11 height 11
checkbox input "true"
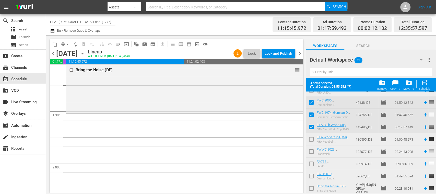
scroll to position [58, 0]
click at [313, 137] on input "checkbox" at bounding box center [311, 139] width 11 height 11
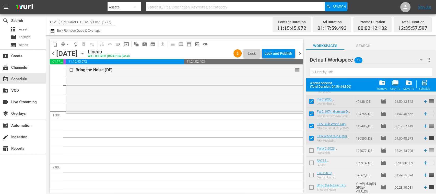
click at [312, 137] on input "checkbox" at bounding box center [311, 139] width 11 height 11
checkbox input "false"
click at [311, 162] on input "checkbox" at bounding box center [311, 163] width 11 height 11
checkbox input "true"
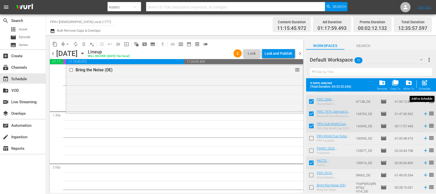
click at [425, 87] on div "post_add Schedule" at bounding box center [424, 84] width 11 height 11
checkbox input "false"
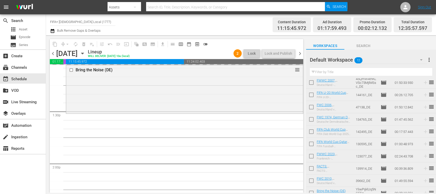
scroll to position [0, 0]
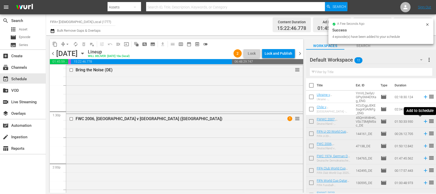
click at [424, 122] on icon at bounding box center [425, 121] width 3 height 3
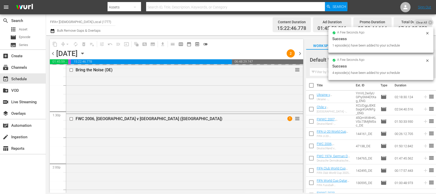
scroll to position [44, 0]
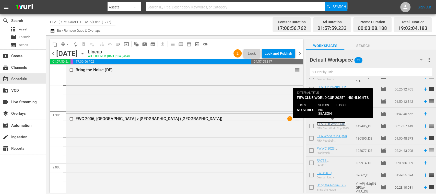
click at [340, 124] on link "FIFA Club World Cup 2025™: QF to Final Highlights(DE)" at bounding box center [331, 127] width 29 height 11
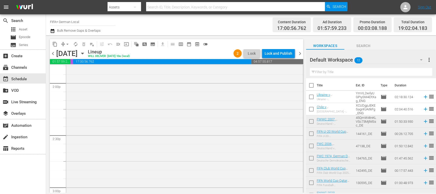
scroll to position [1350, 0]
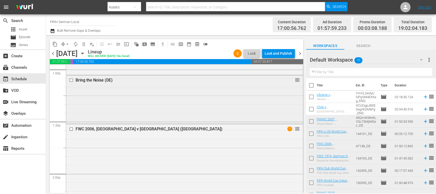
click at [73, 80] on input "checkbox" at bounding box center [71, 80] width 5 height 4
click at [84, 45] on span "delete_forever_outlined" at bounding box center [83, 44] width 5 height 5
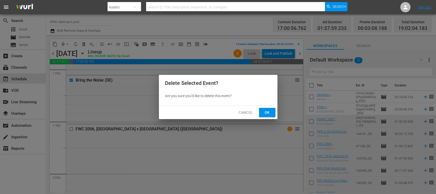
click at [272, 113] on button "Ok" at bounding box center [267, 112] width 16 height 9
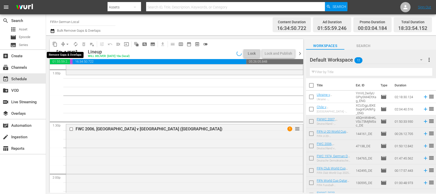
click at [67, 42] on span "arrow_drop_down" at bounding box center [67, 44] width 5 height 5
click at [84, 68] on li "Align to End of Previous Day" at bounding box center [68, 71] width 54 height 8
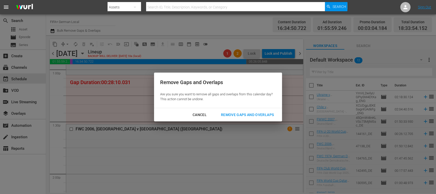
drag, startPoint x: 271, startPoint y: 114, endPoint x: 291, endPoint y: 129, distance: 24.6
click at [271, 114] on div "Remove Gaps and Overlaps" at bounding box center [247, 115] width 61 height 6
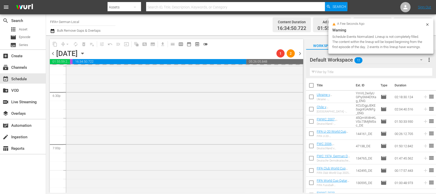
scroll to position [2019, 0]
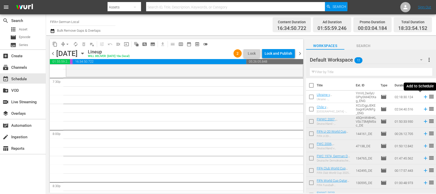
click at [424, 98] on icon at bounding box center [425, 96] width 3 height 3
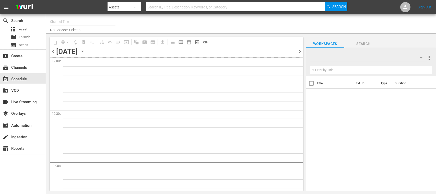
type input "FIFA+ [DEMOGRAPHIC_DATA] Local (1777)"
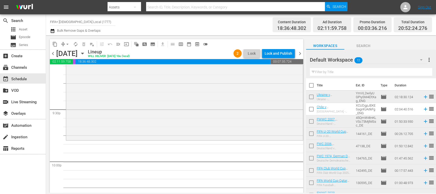
scroll to position [44, 0]
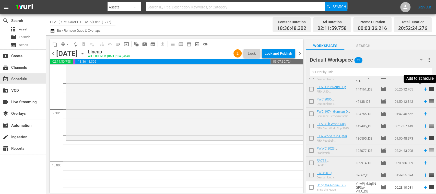
click at [423, 89] on icon at bounding box center [426, 89] width 6 height 6
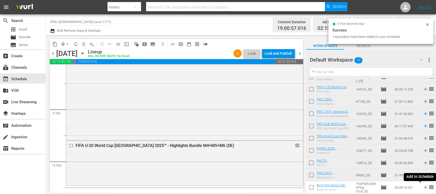
click at [423, 189] on icon at bounding box center [426, 187] width 6 height 6
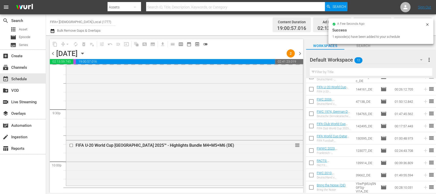
scroll to position [2287, 0]
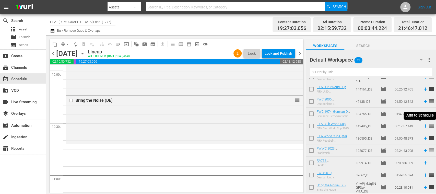
click at [424, 126] on icon at bounding box center [425, 125] width 3 height 3
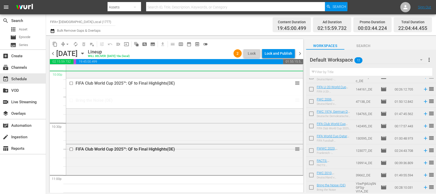
drag, startPoint x: 291, startPoint y: 147, endPoint x: 249, endPoint y: 78, distance: 80.8
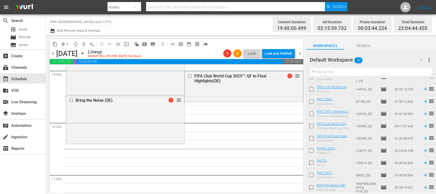
scroll to position [2196, 0]
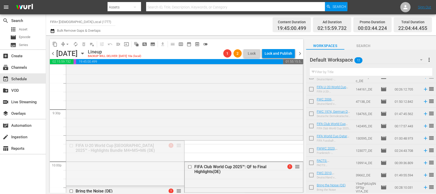
drag, startPoint x: 178, startPoint y: 144, endPoint x: 198, endPoint y: 204, distance: 62.7
click at [198, 194] on html "menu Search By Assets Search ID, Title, Description, Keywords, or Category Sear…" at bounding box center [218, 97] width 436 height 194
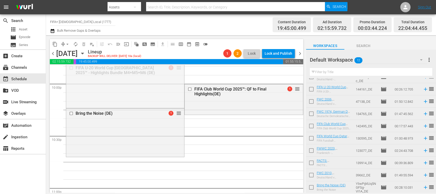
scroll to position [2260, 0]
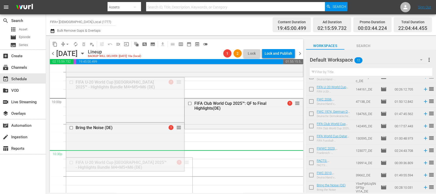
drag, startPoint x: 177, startPoint y: 81, endPoint x: 184, endPoint y: 150, distance: 69.6
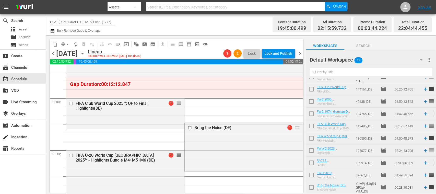
click at [67, 44] on span "arrow_drop_down" at bounding box center [67, 44] width 5 height 5
click at [83, 70] on li "Align to End of Previous Day" at bounding box center [68, 71] width 54 height 8
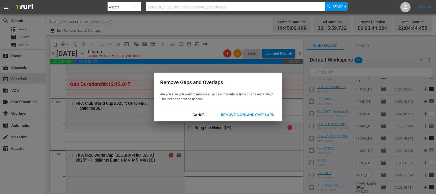
click at [264, 115] on div "Remove Gaps and Overlaps" at bounding box center [247, 115] width 61 height 6
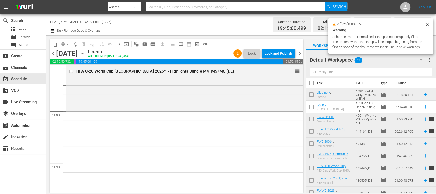
scroll to position [0, 0]
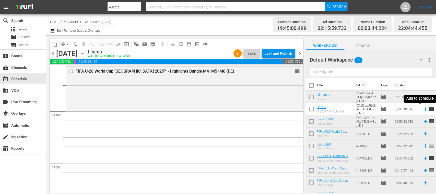
click at [423, 110] on icon at bounding box center [426, 109] width 6 height 6
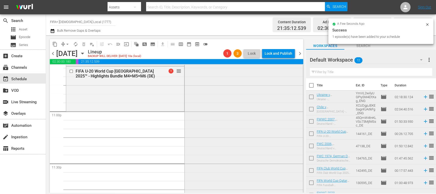
scroll to position [2260, 0]
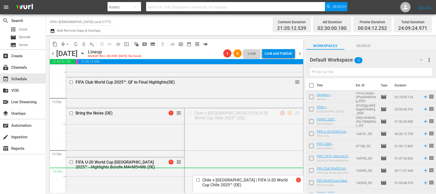
drag, startPoint x: 291, startPoint y: 112, endPoint x: 267, endPoint y: 173, distance: 65.1
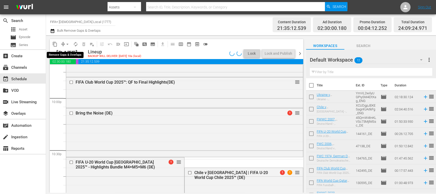
click at [67, 44] on span "arrow_drop_down" at bounding box center [67, 44] width 5 height 5
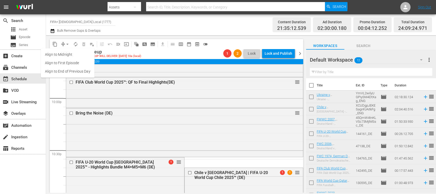
click at [81, 72] on li "Align to End of Previous Day" at bounding box center [68, 71] width 54 height 8
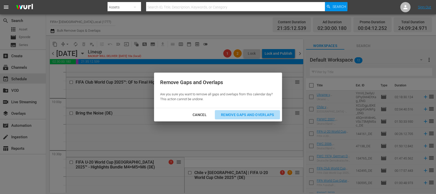
click at [242, 114] on div "Remove Gaps and Overlaps" at bounding box center [247, 115] width 61 height 6
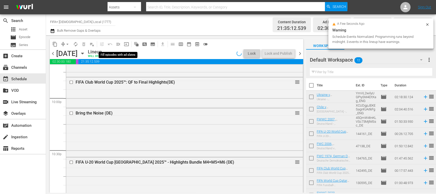
click at [117, 44] on span "menu_open" at bounding box center [118, 44] width 5 height 5
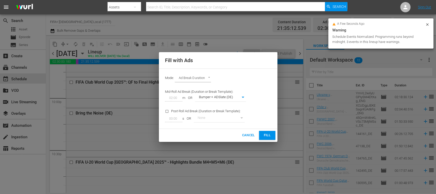
click at [268, 135] on span "Fill" at bounding box center [267, 135] width 8 height 6
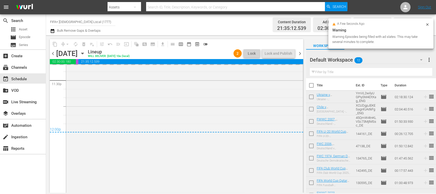
scroll to position [2486, 0]
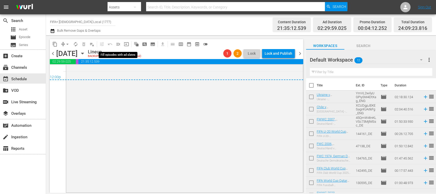
click at [119, 43] on span "menu_open" at bounding box center [118, 44] width 5 height 5
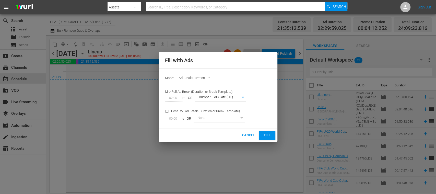
drag, startPoint x: 270, startPoint y: 134, endPoint x: 230, endPoint y: 128, distance: 39.9
click at [269, 134] on span "Fill" at bounding box center [267, 135] width 8 height 6
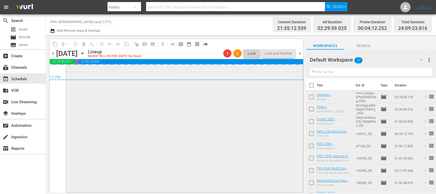
scroll to position [2396, 0]
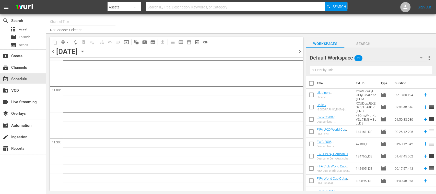
scroll to position [2368, 0]
click at [72, 18] on input "text" at bounding box center [82, 22] width 65 height 12
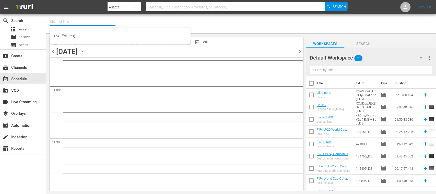
type input "F"
click at [31, 66] on div "subscriptions Channels" at bounding box center [23, 67] width 46 height 10
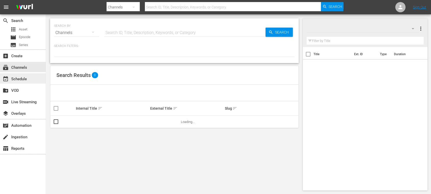
click at [19, 76] on div "event_available Schedule" at bounding box center [14, 78] width 29 height 5
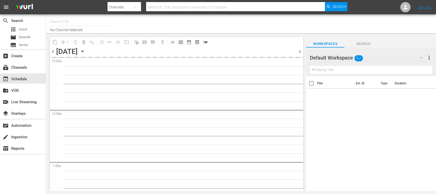
click at [68, 23] on input "text" at bounding box center [82, 22] width 65 height 12
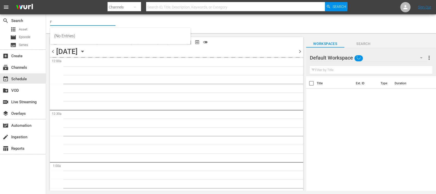
type input "F"
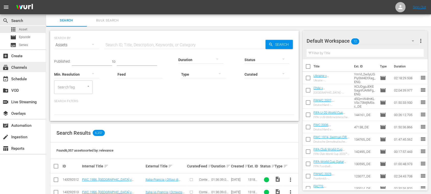
click at [30, 68] on div "subscriptions Channels" at bounding box center [23, 67] width 46 height 10
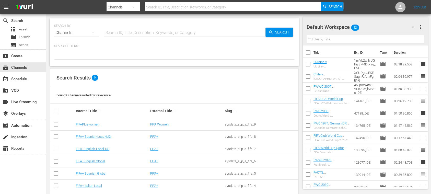
scroll to position [44, 0]
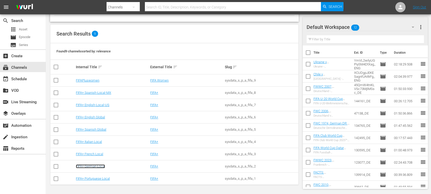
click at [103, 167] on link "FIFA+ German Local" at bounding box center [90, 166] width 29 height 4
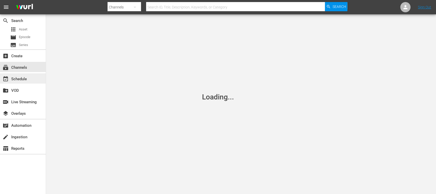
click at [29, 77] on div "event_available Schedule" at bounding box center [23, 78] width 46 height 10
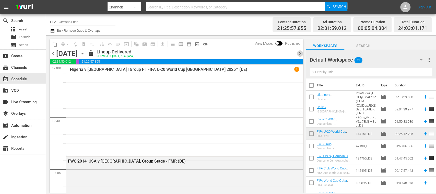
click at [299, 53] on span "chevron_right" at bounding box center [300, 53] width 6 height 6
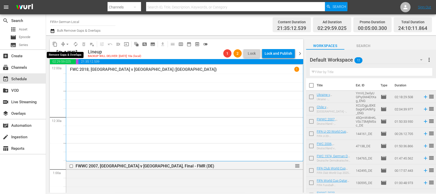
click at [68, 45] on span "arrow_drop_down" at bounding box center [67, 44] width 5 height 5
click at [80, 69] on li "Align to End of Previous Day" at bounding box center [68, 71] width 54 height 8
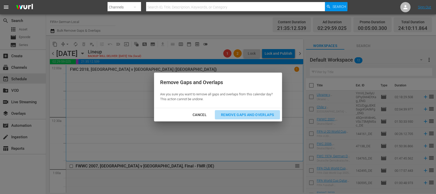
click at [239, 115] on div "Remove Gaps and Overlaps" at bounding box center [247, 115] width 61 height 6
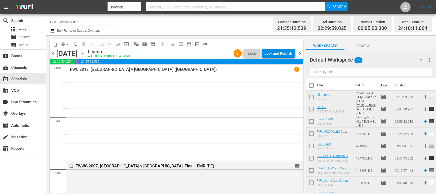
click at [284, 55] on div "Lock and Publish" at bounding box center [279, 53] width 28 height 9
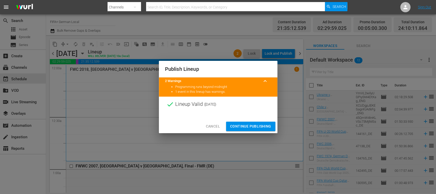
drag, startPoint x: 256, startPoint y: 127, endPoint x: 295, endPoint y: 81, distance: 60.2
click at [256, 127] on span "Continue Publishing" at bounding box center [250, 126] width 41 height 6
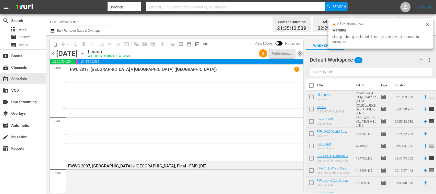
click at [301, 53] on span "chevron_right" at bounding box center [300, 53] width 6 height 6
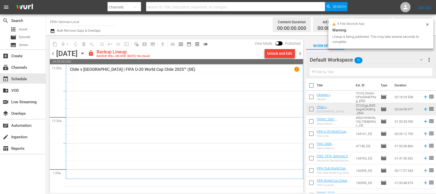
click at [284, 55] on div "Unlock and Edit" at bounding box center [279, 53] width 25 height 9
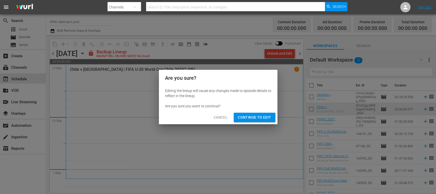
click at [264, 115] on span "Continue to Edit" at bounding box center [254, 117] width 33 height 6
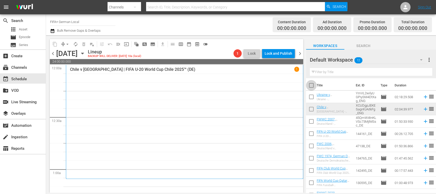
click at [312, 86] on input "checkbox" at bounding box center [311, 86] width 11 height 11
checkbox input "true"
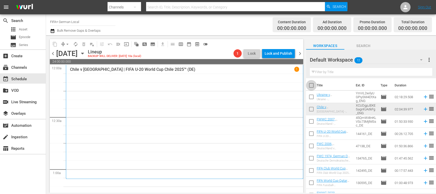
checkbox input "true"
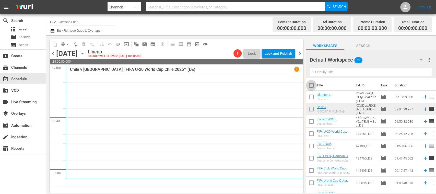
checkbox input "true"
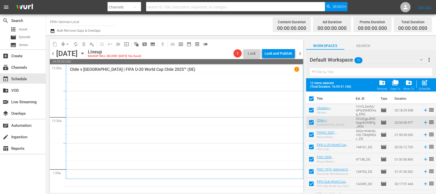
click at [312, 110] on input "checkbox" at bounding box center [311, 111] width 11 height 11
checkbox input "false"
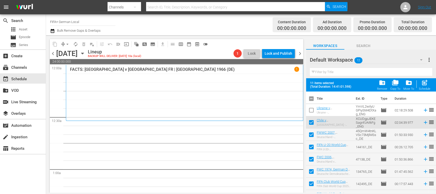
checkbox input "false"
click at [311, 120] on input "checkbox" at bounding box center [311, 123] width 11 height 11
checkbox input "false"
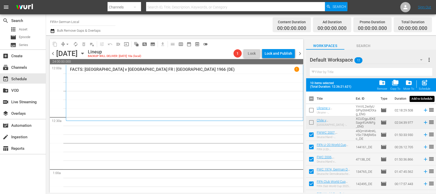
click at [425, 85] on span "post_add" at bounding box center [424, 82] width 7 height 7
checkbox input "false"
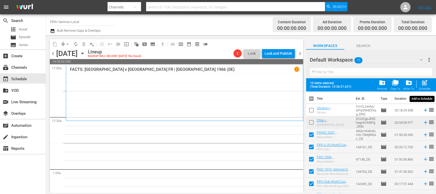
checkbox input "false"
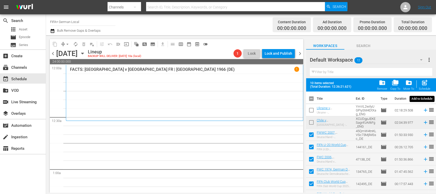
checkbox input "false"
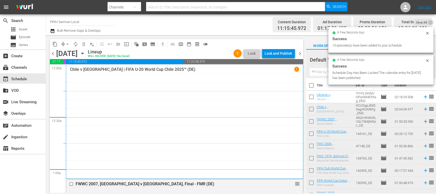
click at [312, 87] on input "checkbox" at bounding box center [311, 86] width 11 height 11
checkbox input "true"
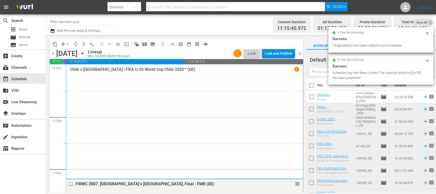
checkbox input "true"
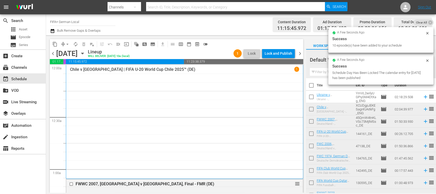
checkbox input "true"
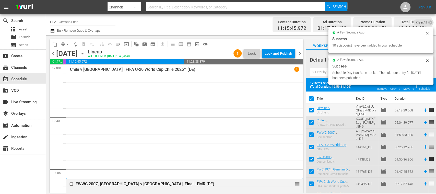
click at [311, 114] on input "checkbox" at bounding box center [311, 111] width 11 height 11
checkbox input "false"
click at [312, 122] on input "checkbox" at bounding box center [311, 123] width 11 height 11
checkbox input "false"
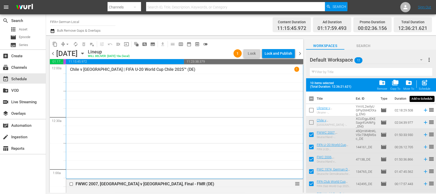
click at [425, 86] on span "post_add" at bounding box center [424, 82] width 7 height 7
checkbox input "false"
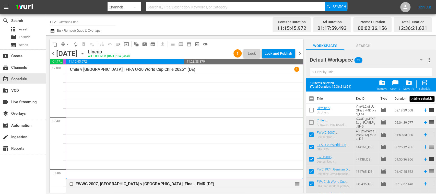
checkbox input "false"
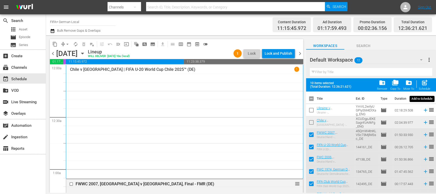
checkbox input "false"
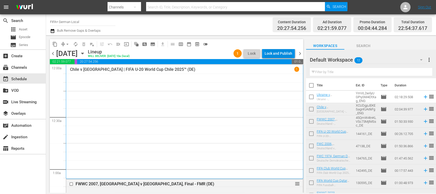
click at [281, 54] on div "Lock and Publish" at bounding box center [279, 53] width 28 height 9
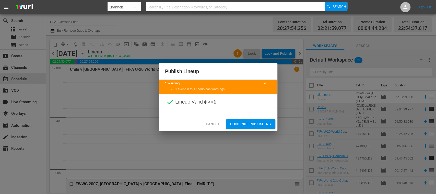
click at [261, 125] on span "Continue Publishing" at bounding box center [250, 124] width 41 height 6
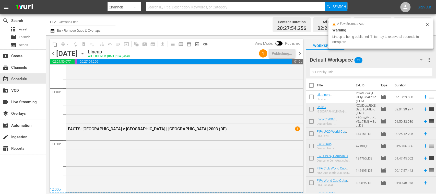
scroll to position [2374, 0]
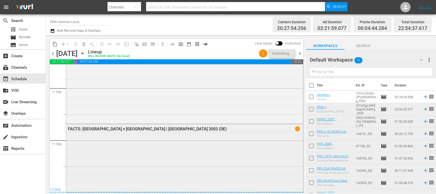
click at [179, 168] on div "FACTS: [GEOGRAPHIC_DATA] v [GEOGRAPHIC_DATA] | [GEOGRAPHIC_DATA] 2003 (DE) 1" at bounding box center [184, 157] width 237 height 67
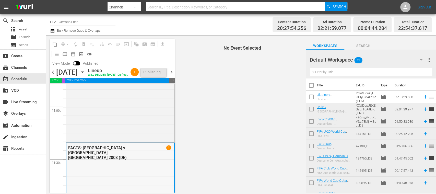
click at [122, 170] on div "FACTS: [GEOGRAPHIC_DATA] v [GEOGRAPHIC_DATA] | [GEOGRAPHIC_DATA] 2003 (DE) 1" at bounding box center [120, 176] width 108 height 67
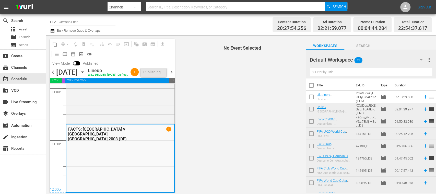
scroll to position [2401, 0]
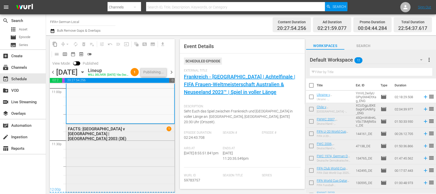
click at [114, 145] on div "FACTS: [GEOGRAPHIC_DATA] v [GEOGRAPHIC_DATA] | [GEOGRAPHIC_DATA] 2003 (DE) 1" at bounding box center [120, 157] width 108 height 67
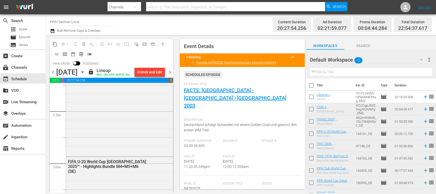
scroll to position [0, 0]
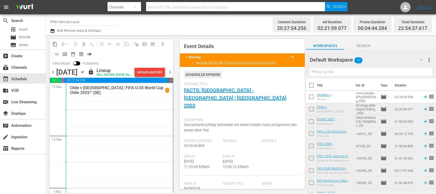
click at [54, 75] on span "chevron_left" at bounding box center [53, 72] width 6 height 6
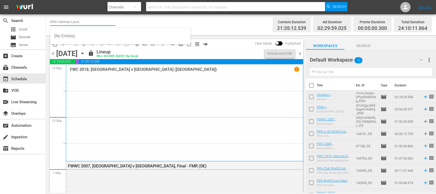
drag, startPoint x: 58, startPoint y: 22, endPoint x: 104, endPoint y: 25, distance: 45.6
click at [104, 25] on input "FIFA+ German Local" at bounding box center [82, 22] width 65 height 12
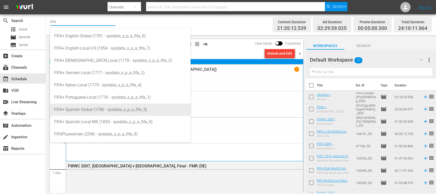
click at [101, 109] on div "FIFA+ Spanish Global (1780 - sysdata_s_p_a_fifa_5)" at bounding box center [120, 109] width 132 height 12
type input "FIFA+ Spanish Global (1780 - sysdata_s_p_a_fifa_5)"
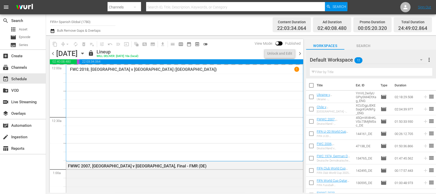
click at [300, 53] on span "chevron_right" at bounding box center [300, 53] width 6 height 6
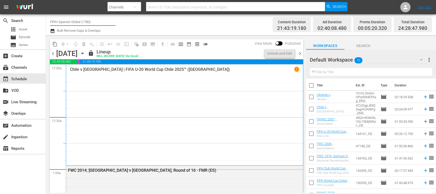
drag, startPoint x: 98, startPoint y: 24, endPoint x: 114, endPoint y: 22, distance: 16.9
click at [114, 22] on input "FIFA+ Spanish Global (1780)" at bounding box center [82, 22] width 65 height 12
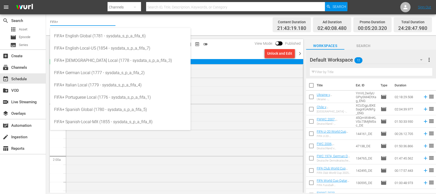
scroll to position [126, 0]
click at [230, 28] on div "Channel Title FIFA+ Bulk Remove Gaps & Overlaps" at bounding box center [154, 25] width 208 height 18
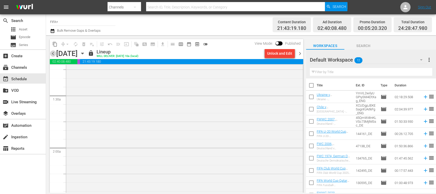
click at [52, 54] on span "chevron_left" at bounding box center [53, 53] width 6 height 6
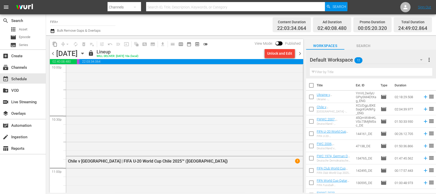
scroll to position [2310, 0]
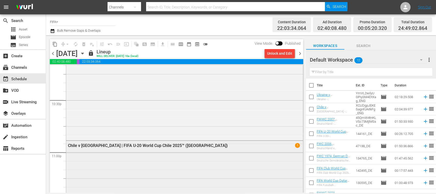
click at [157, 141] on div "Chile v [GEOGRAPHIC_DATA] | FIFA U-20 World Cup Chile 2025™ (ES) 1" at bounding box center [184, 145] width 237 height 9
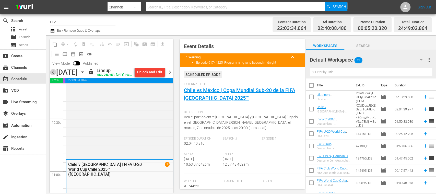
click at [53, 71] on span "chevron_left" at bounding box center [53, 72] width 6 height 6
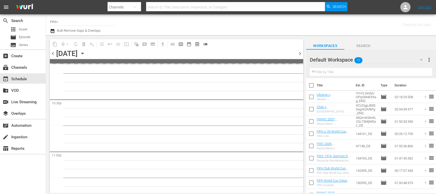
scroll to position [2373, 0]
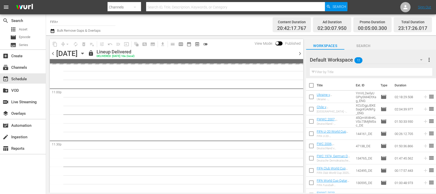
click at [67, 21] on input "FIFA+" at bounding box center [82, 22] width 65 height 12
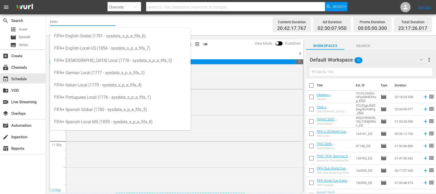
scroll to position [2275, 0]
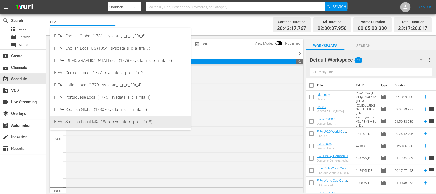
click at [96, 121] on div "FIFA+ Spanish-Local-MX (1855 - sysdata_s_p_a_fifa_8)" at bounding box center [120, 122] width 132 height 12
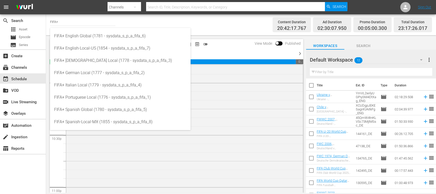
type input "FIFA+ Spanish-Local-MX (1855 - sysdata_s_p_a_fifa_8)"
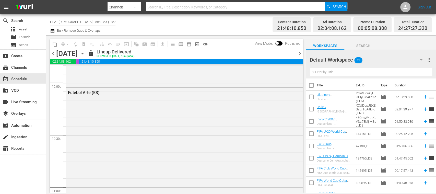
click at [299, 53] on span "chevron_right" at bounding box center [300, 53] width 6 height 6
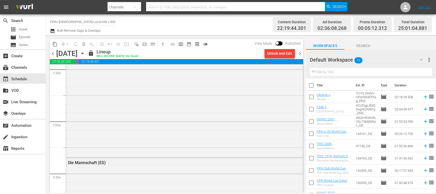
scroll to position [172, 0]
click at [300, 52] on span "chevron_right" at bounding box center [300, 53] width 6 height 6
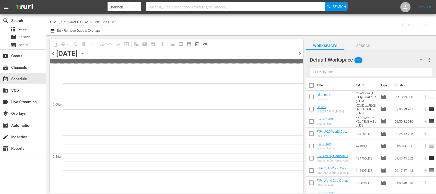
scroll to position [189, 0]
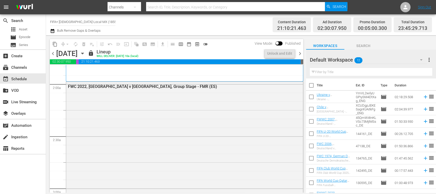
click at [144, 24] on div "Channel Title FIFA+ Spanish-Local-MX (1855) Bulk Remove Gaps & Overlaps" at bounding box center [154, 25] width 208 height 18
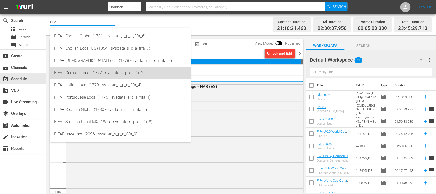
click at [98, 75] on div "FIFA+ German Local (1777 - sysdata_s_p_a_fifa_2)" at bounding box center [120, 73] width 132 height 12
type input "FIFA+ German Local (1777 - sysdata_s_p_a_fifa_2)"
